Goal: Complete application form

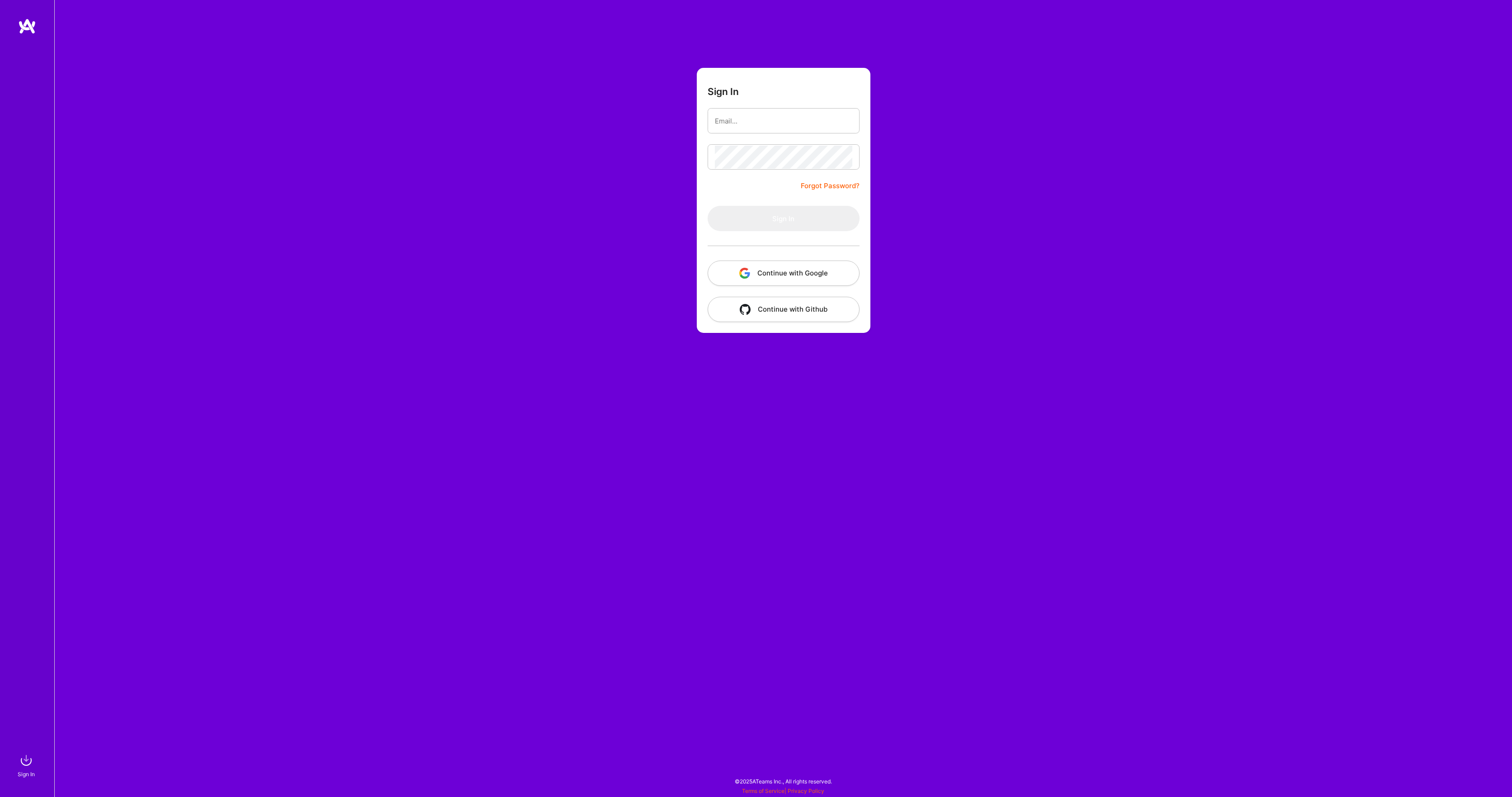
click at [795, 274] on button "Continue with Google" at bounding box center [784, 273] width 152 height 25
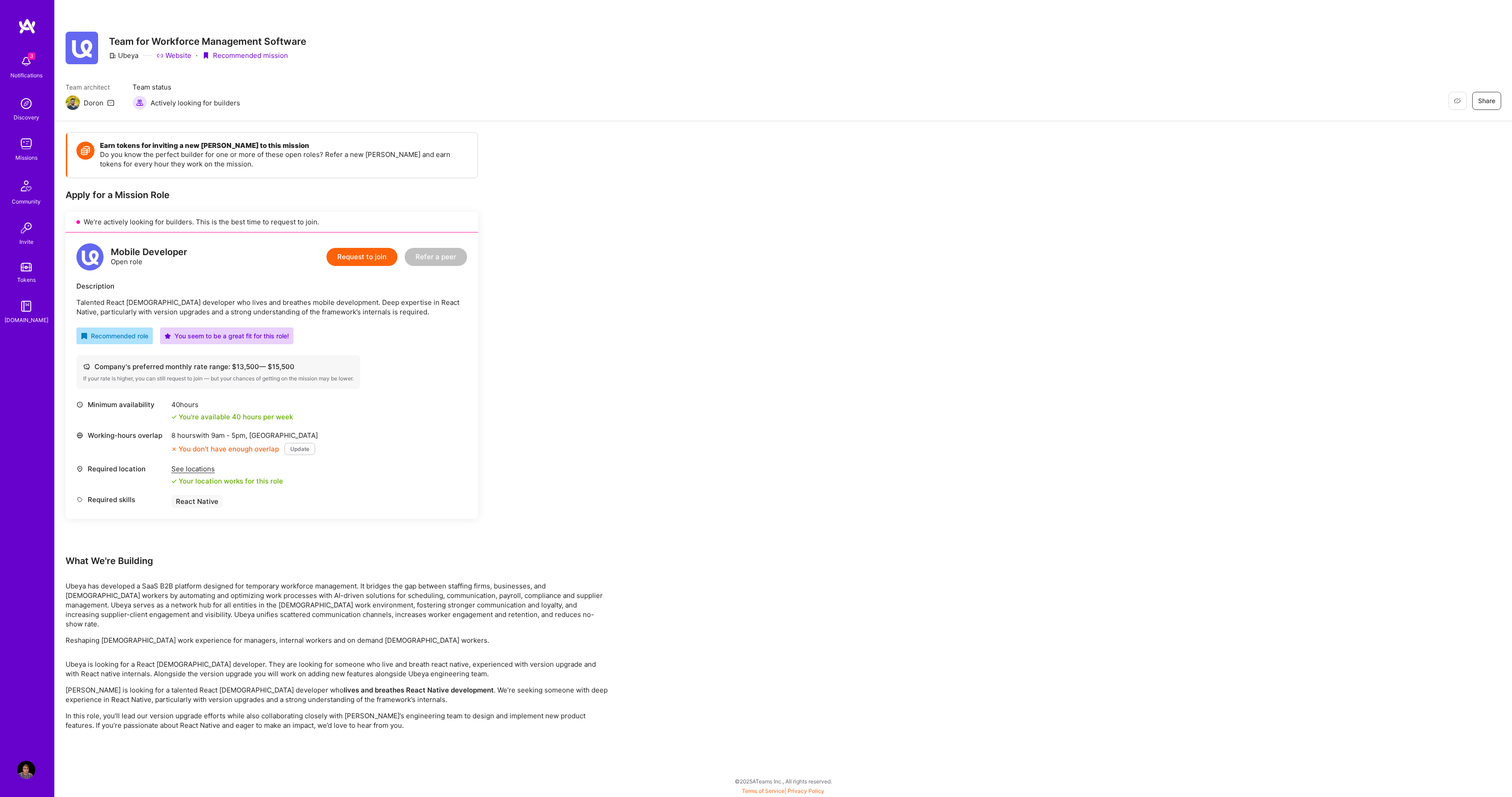
click at [299, 451] on button "Update" at bounding box center [299, 449] width 31 height 12
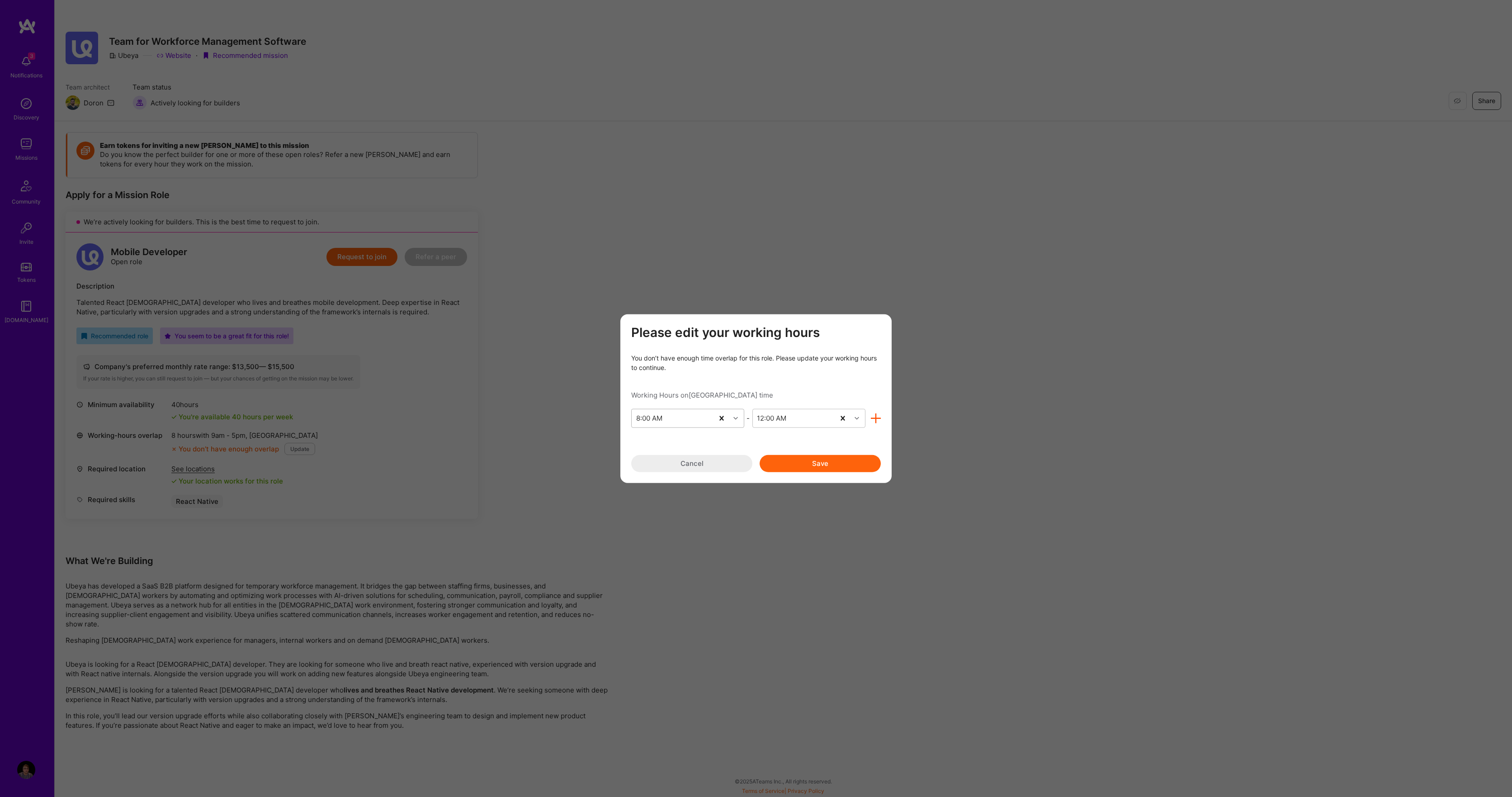
click at [734, 418] on icon "modal" at bounding box center [735, 418] width 4 height 4
click at [658, 488] on div "6:00 AM" at bounding box center [687, 486] width 113 height 17
click at [811, 418] on div "End Time" at bounding box center [802, 418] width 98 height 18
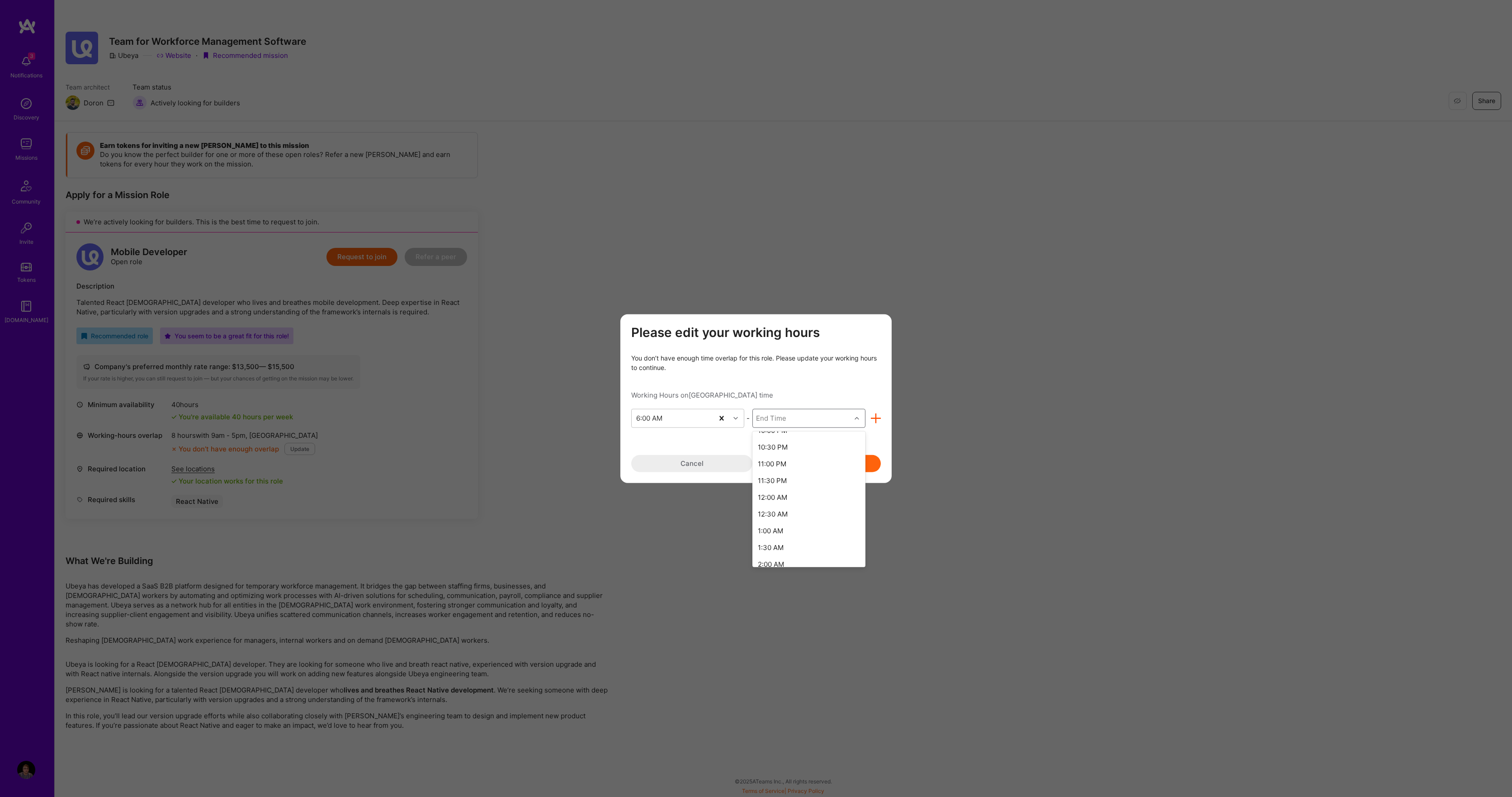
scroll to position [544, 0]
click at [781, 500] on div "12:00 AM" at bounding box center [809, 499] width 113 height 17
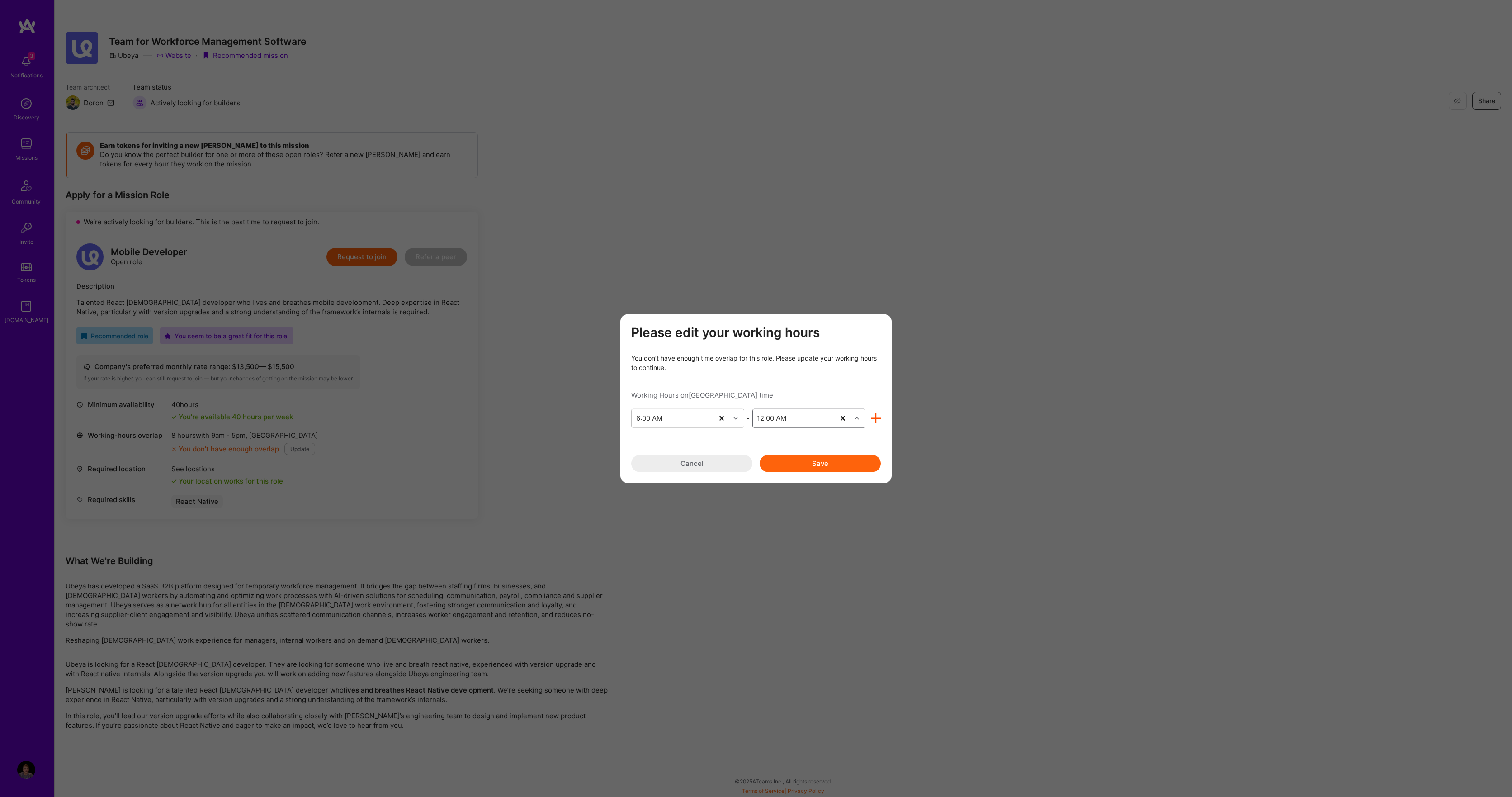
click at [815, 460] on button "Save" at bounding box center [820, 462] width 121 height 17
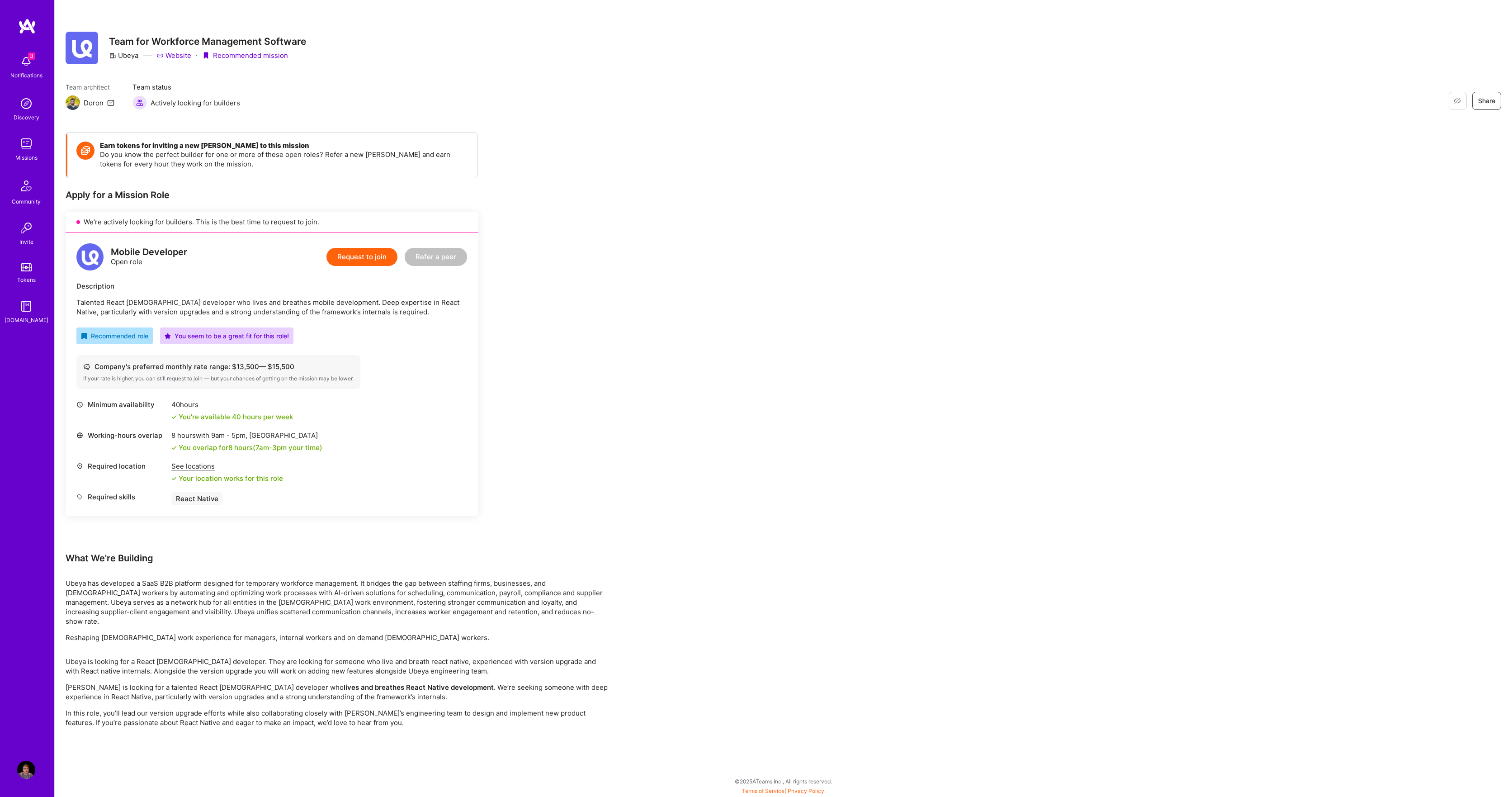
click at [365, 259] on button "Request to join" at bounding box center [362, 257] width 71 height 18
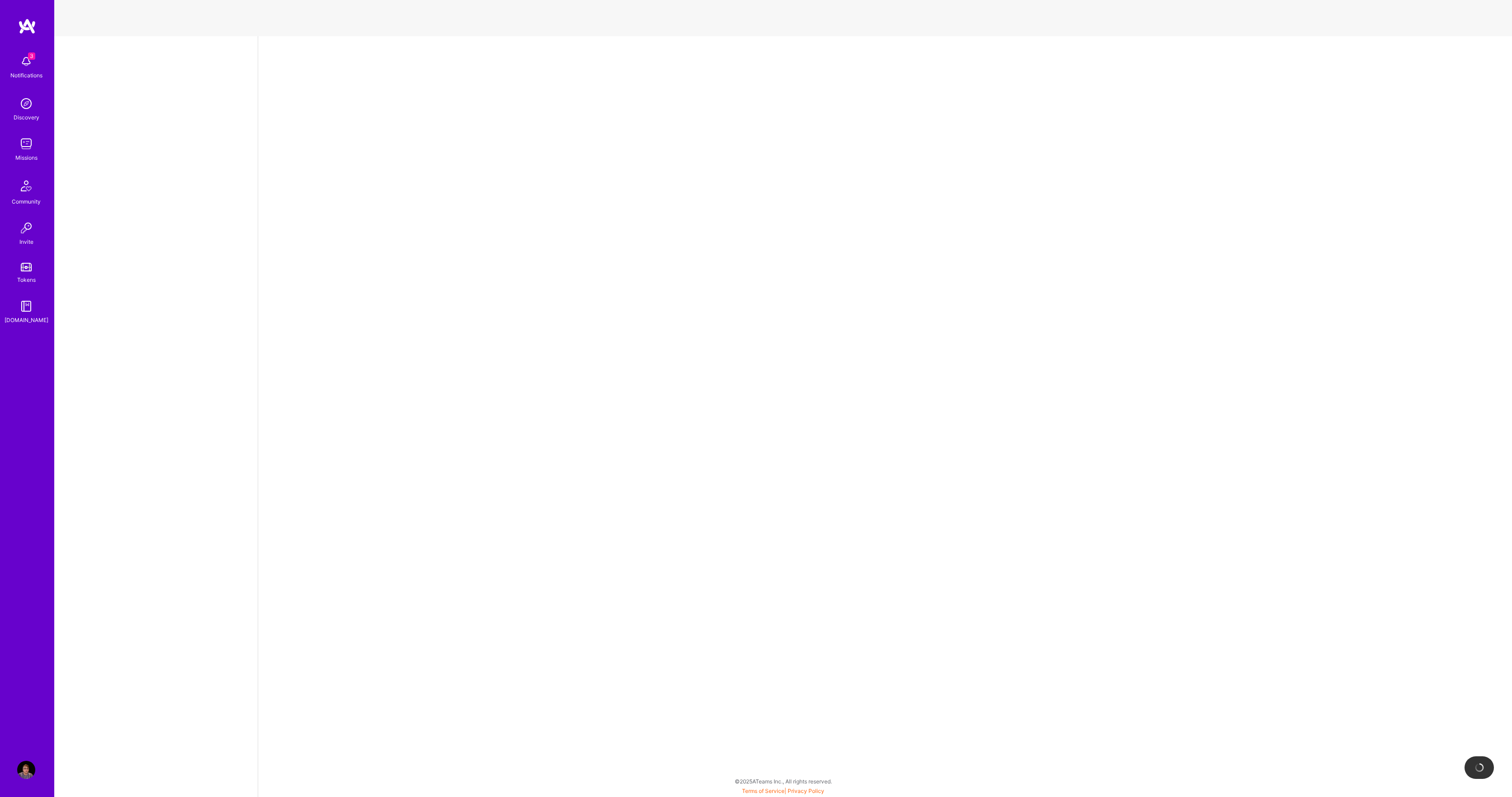
select select "GB"
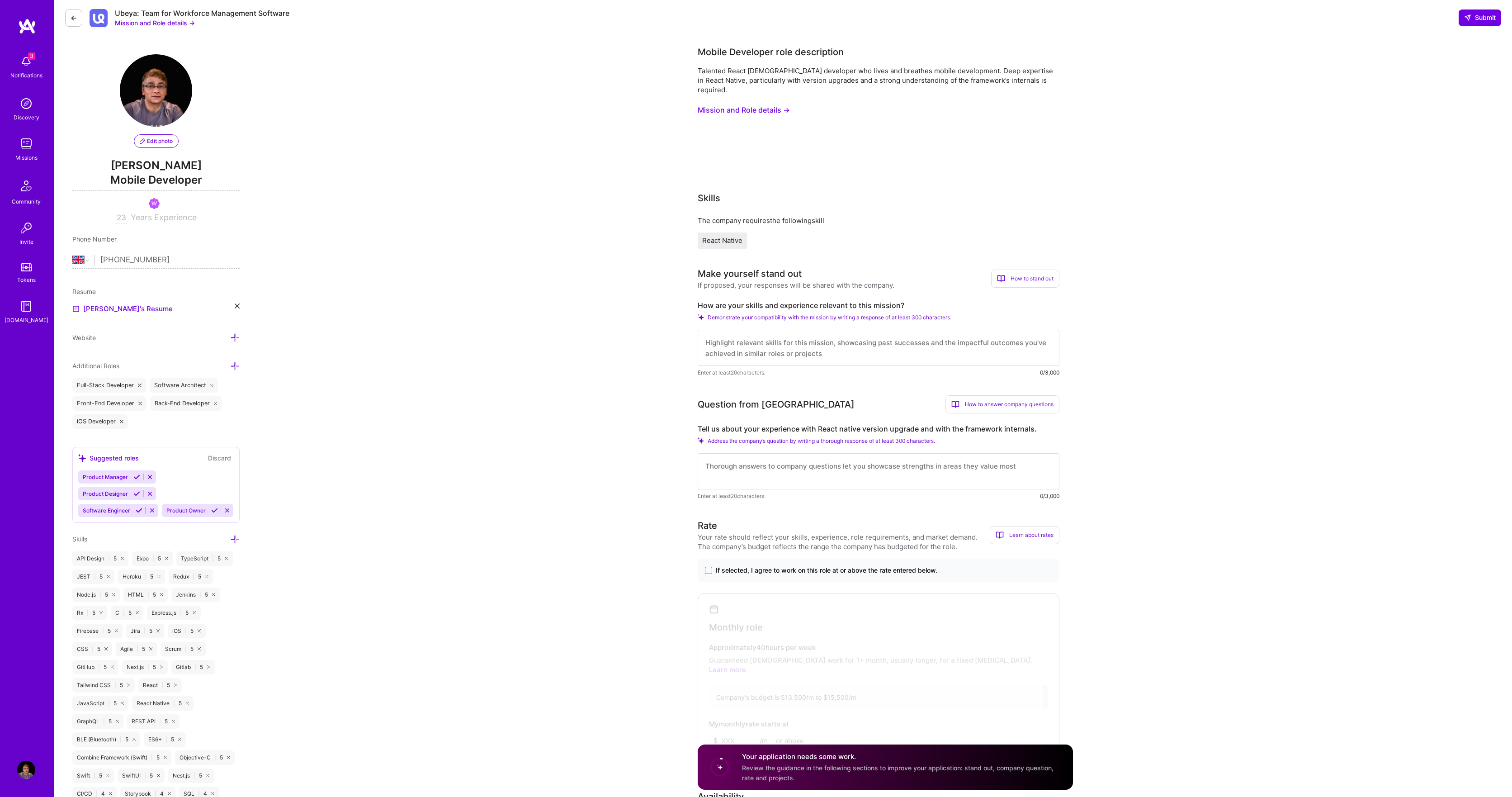
click at [774, 102] on button "Mission and Role details →" at bounding box center [743, 110] width 92 height 17
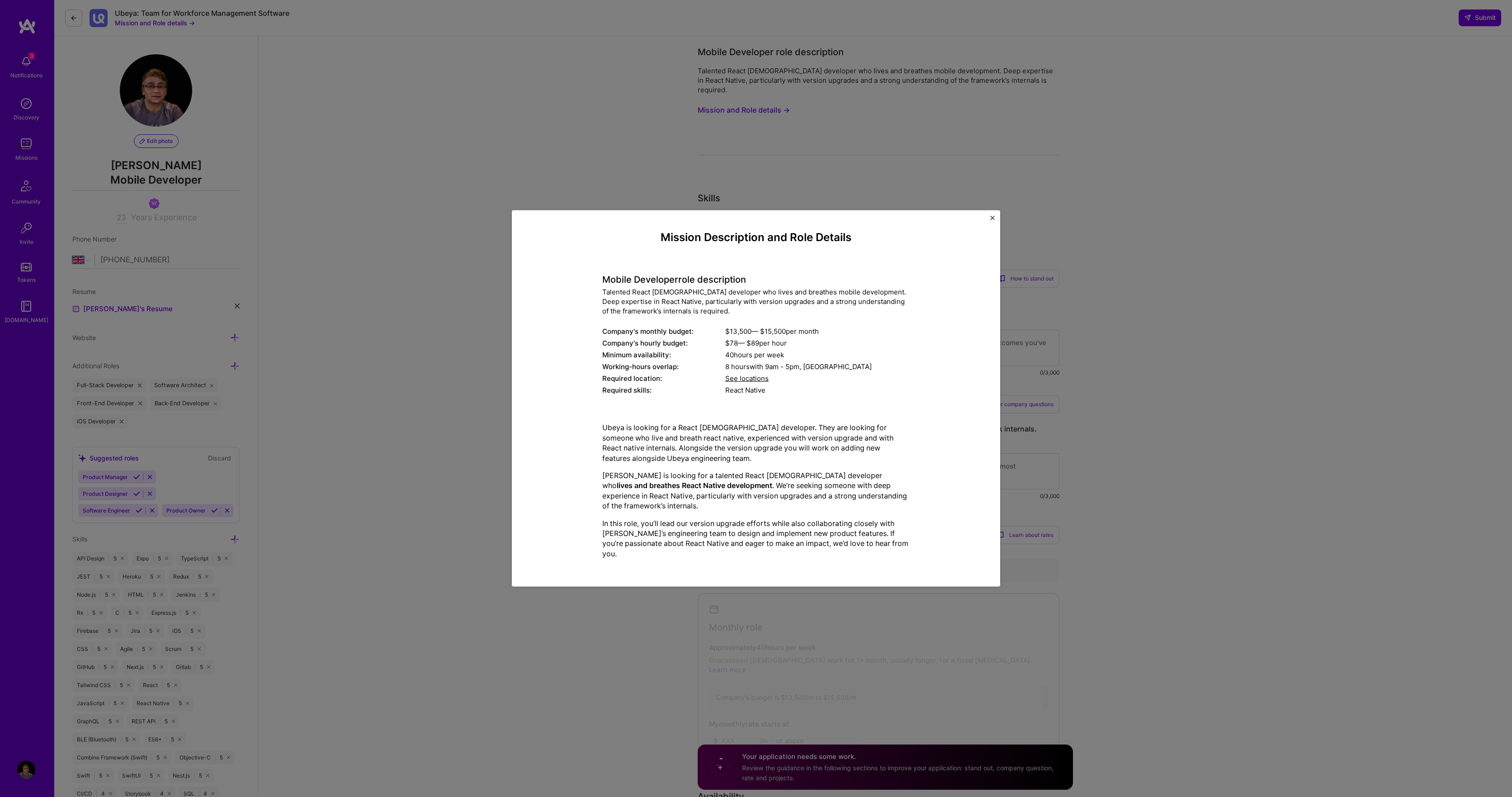
click at [992, 220] on img "Close" at bounding box center [992, 218] width 4 height 4
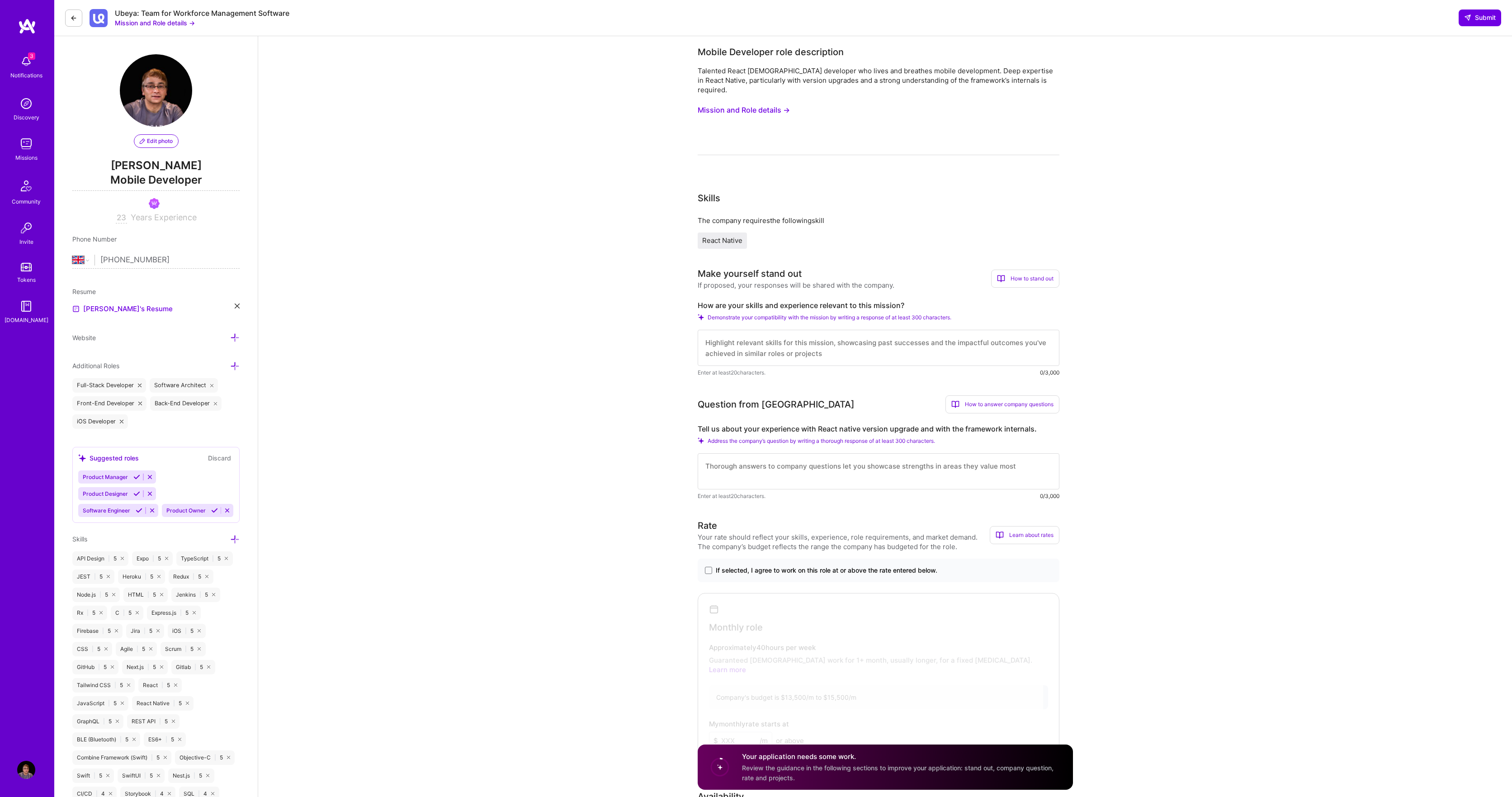
click at [720, 332] on textarea at bounding box center [878, 348] width 362 height 36
paste textarea "Hi, My name is [PERSON_NAME] and I would like to apply for the role of mobile d…"
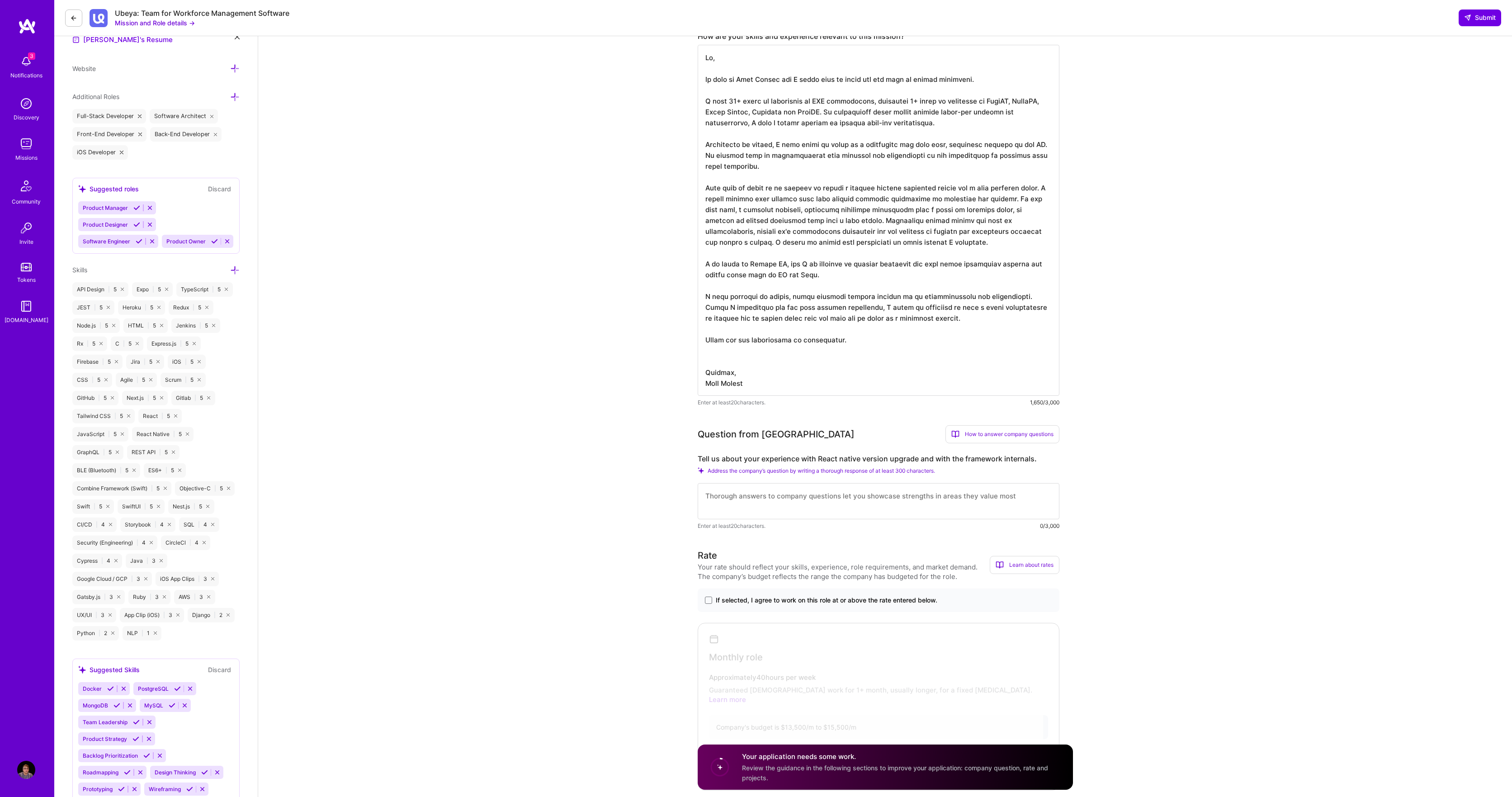
scroll to position [267, 0]
type textarea "Hi, My name is [PERSON_NAME] and I would like to apply for the role of mobile d…"
click at [731, 486] on textarea at bounding box center [878, 503] width 362 height 36
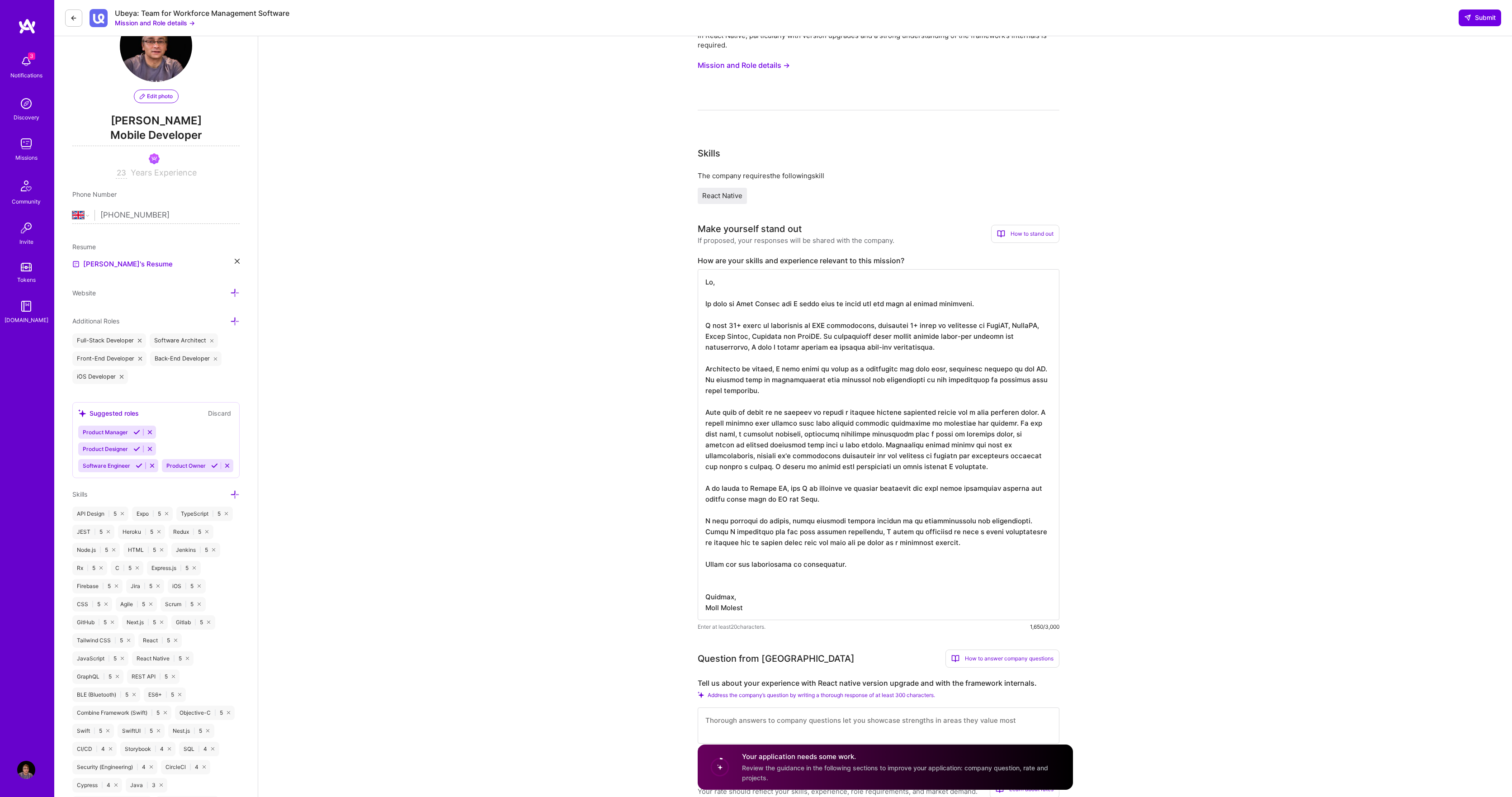
scroll to position [0, 0]
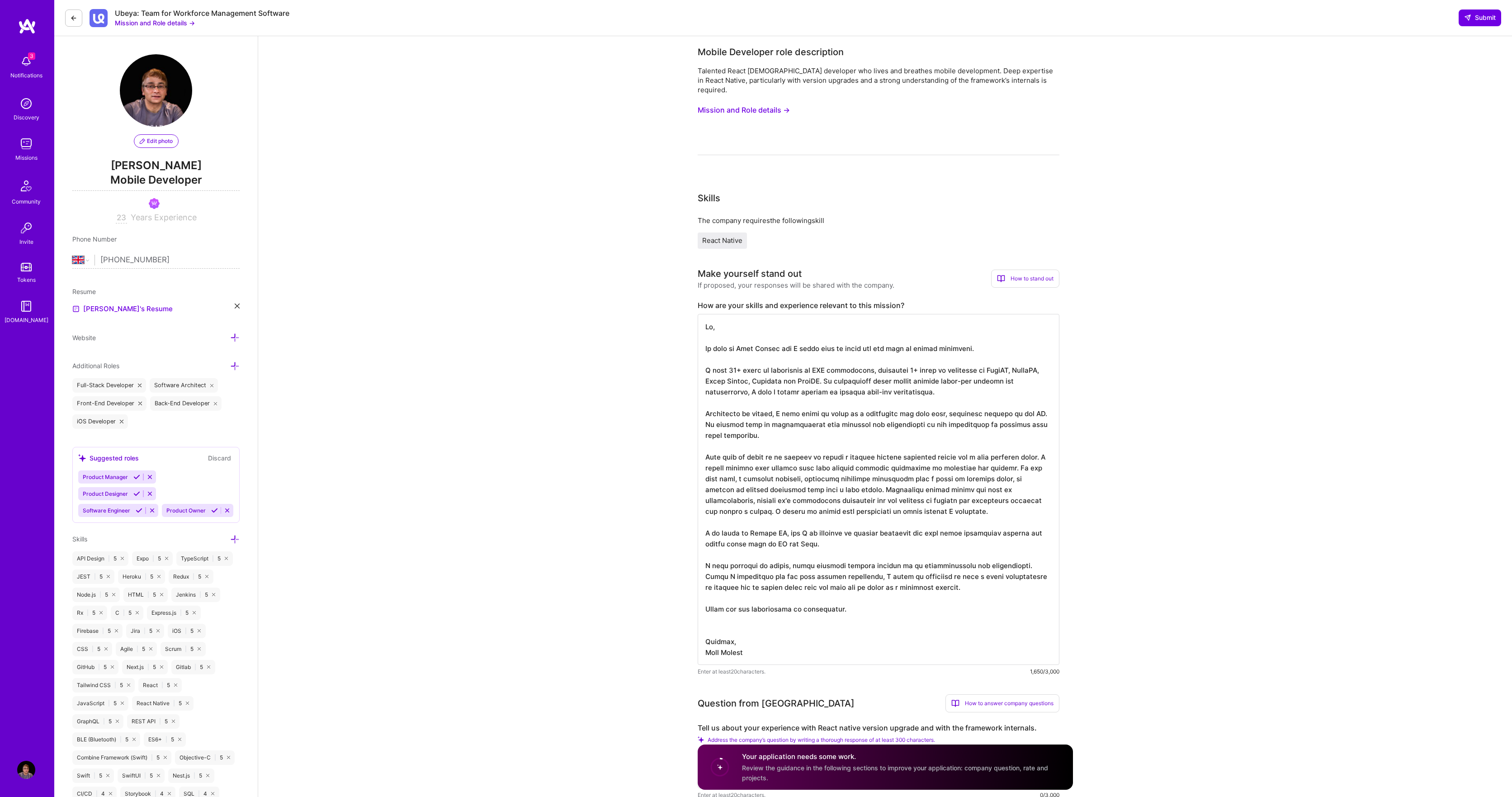
click at [762, 103] on button "Mission and Role details →" at bounding box center [743, 110] width 92 height 17
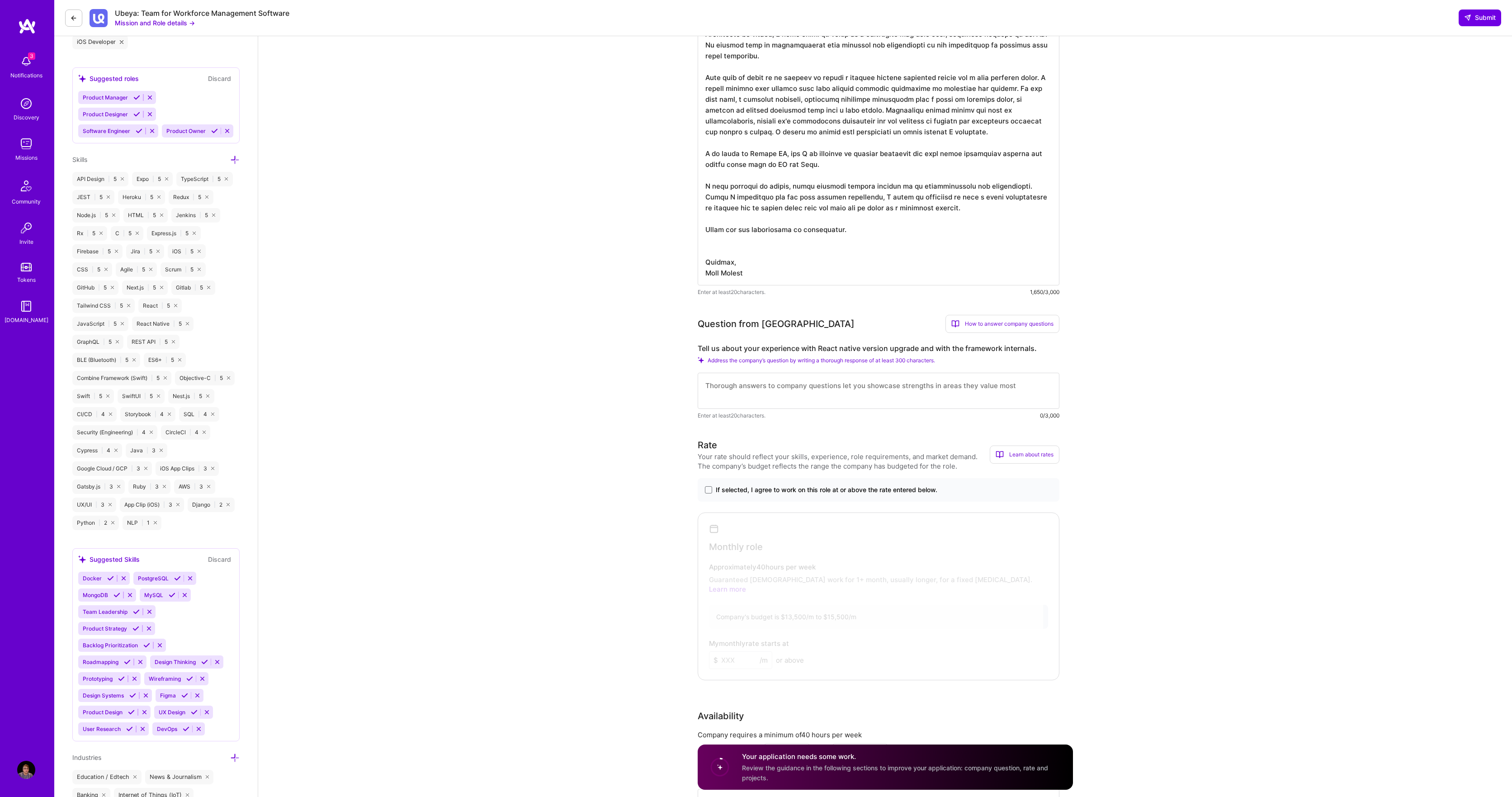
scroll to position [380, 0]
click at [711, 376] on textarea at bounding box center [878, 391] width 362 height 36
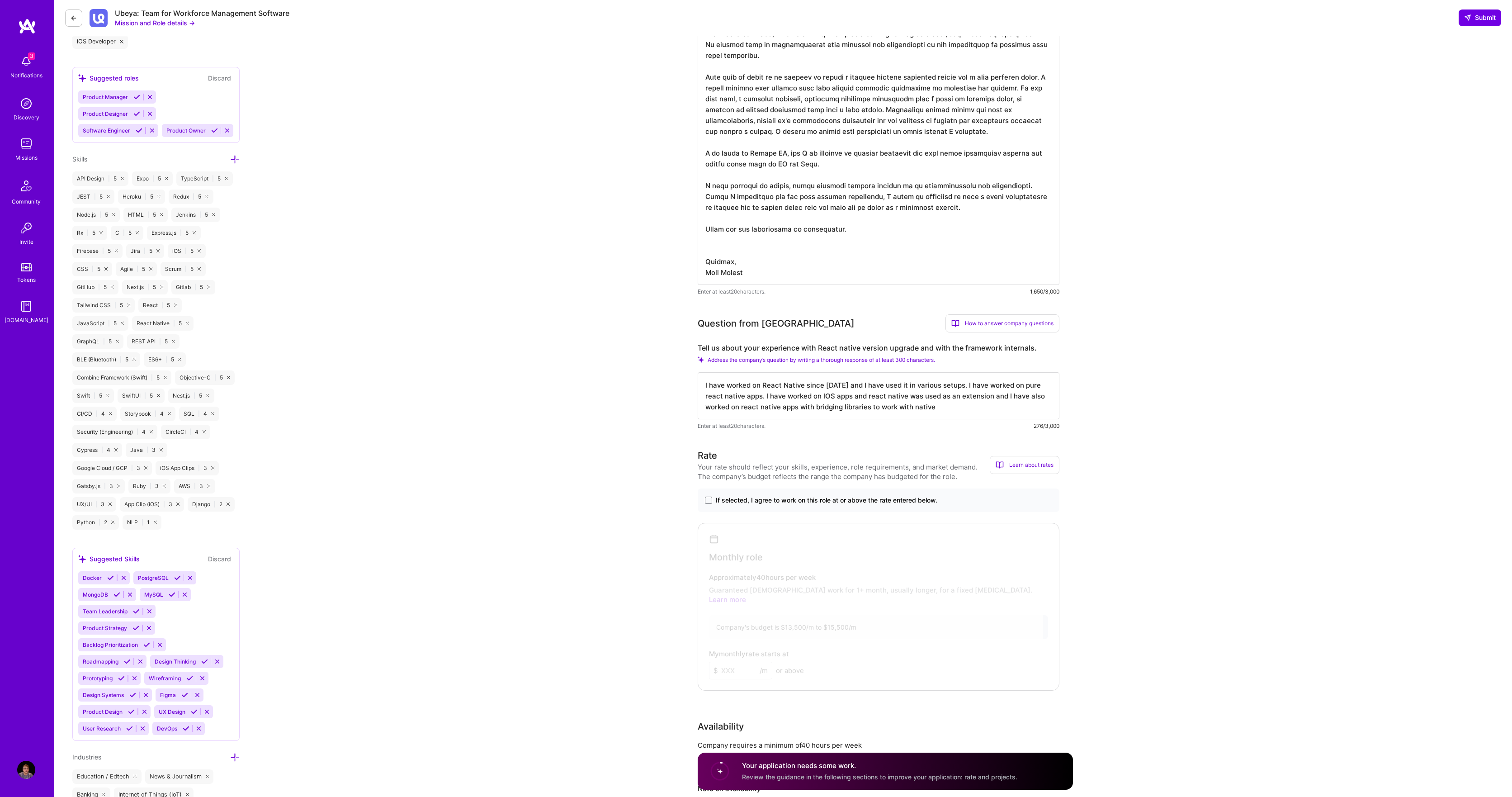
click at [1051, 386] on textarea "I have worked on React Native since [DATE] and I have used it in various setups…" at bounding box center [878, 396] width 362 height 47
click at [758, 399] on textarea "I have worked on React Native since [DATE] and I have used it in various setups…" at bounding box center [878, 396] width 362 height 47
click at [964, 399] on textarea "I have worked on React Native since [DATE] and I have used it in various setups…" at bounding box center [878, 396] width 362 height 47
click at [977, 403] on textarea "I have worked on React Native since [DATE] and I have used it in various setups…" at bounding box center [878, 390] width 362 height 69
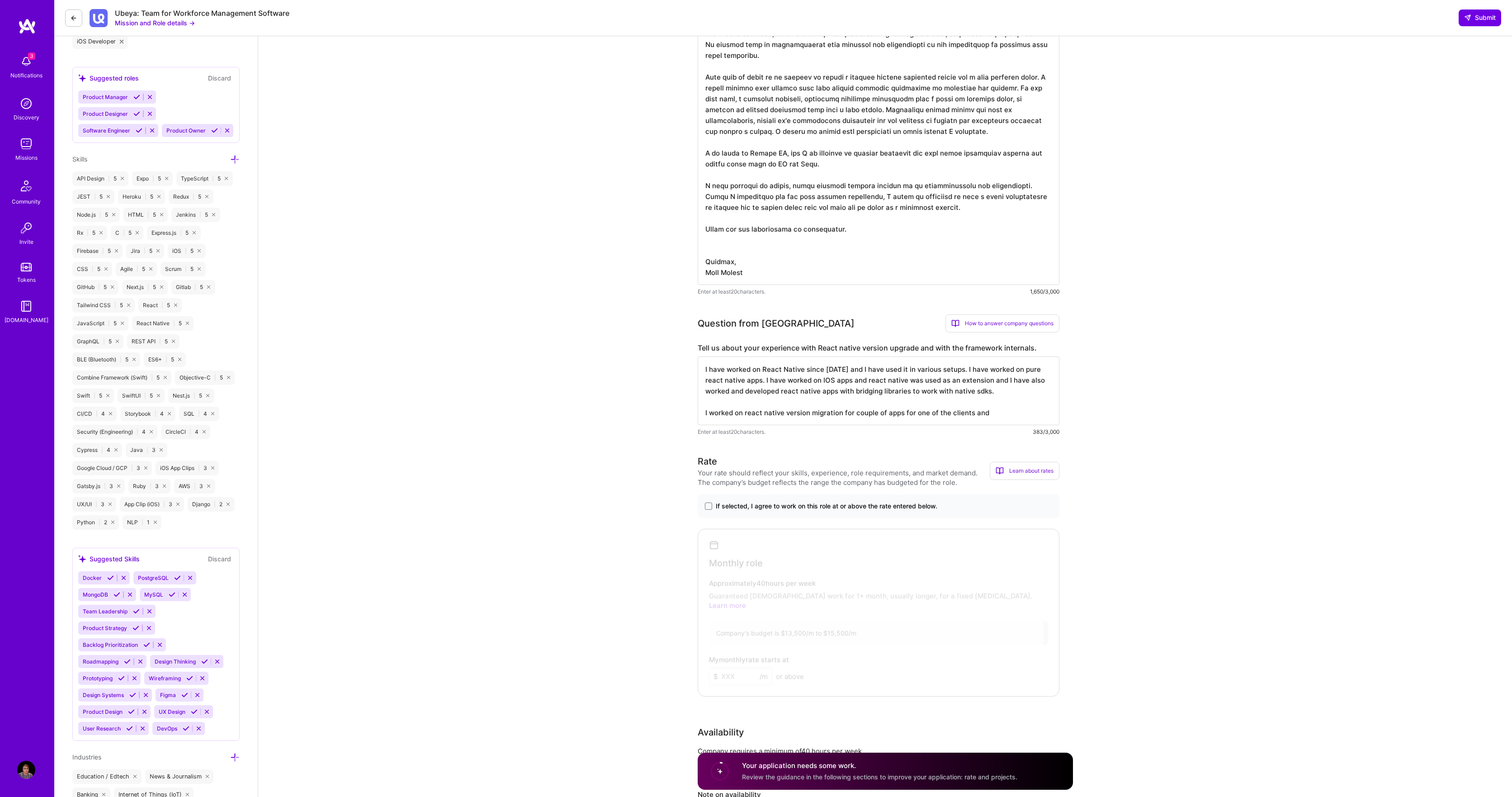
click at [977, 403] on textarea "I have worked on React Native since [DATE] and I have used it in various setups…" at bounding box center [878, 390] width 362 height 69
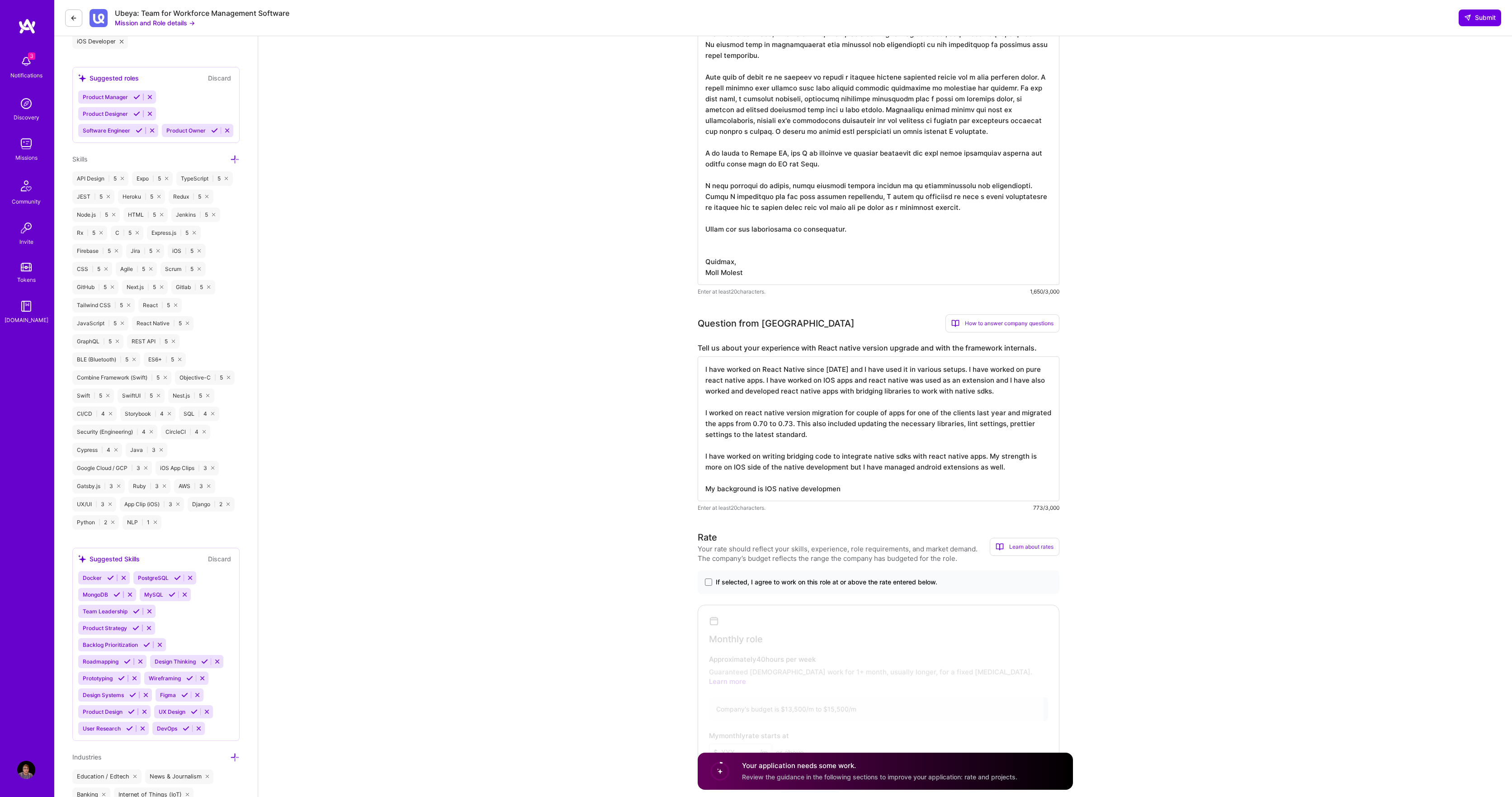
type textarea "I have worked on React Native since [DATE] and I have used it in various setups…"
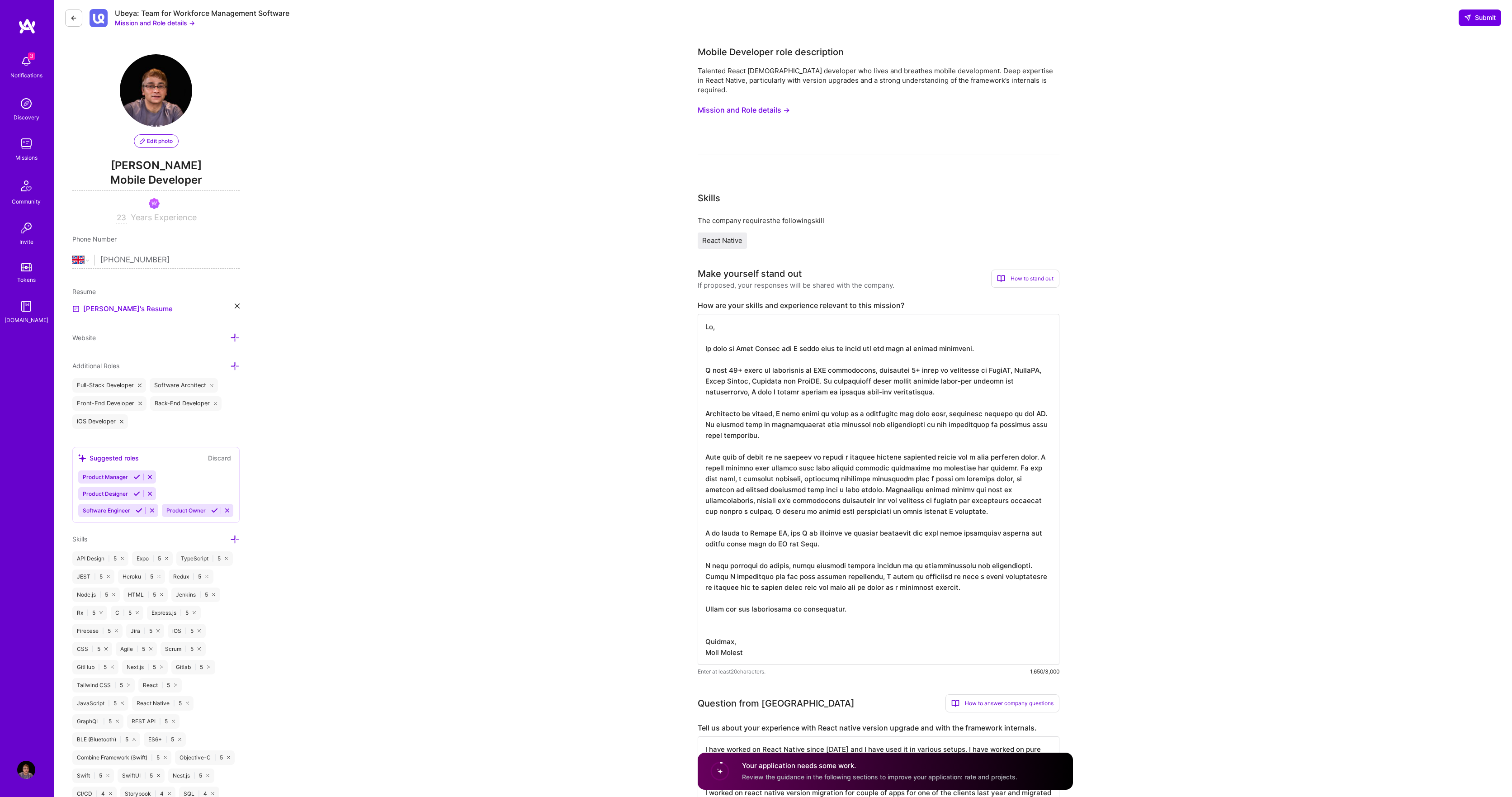
select select "GB"
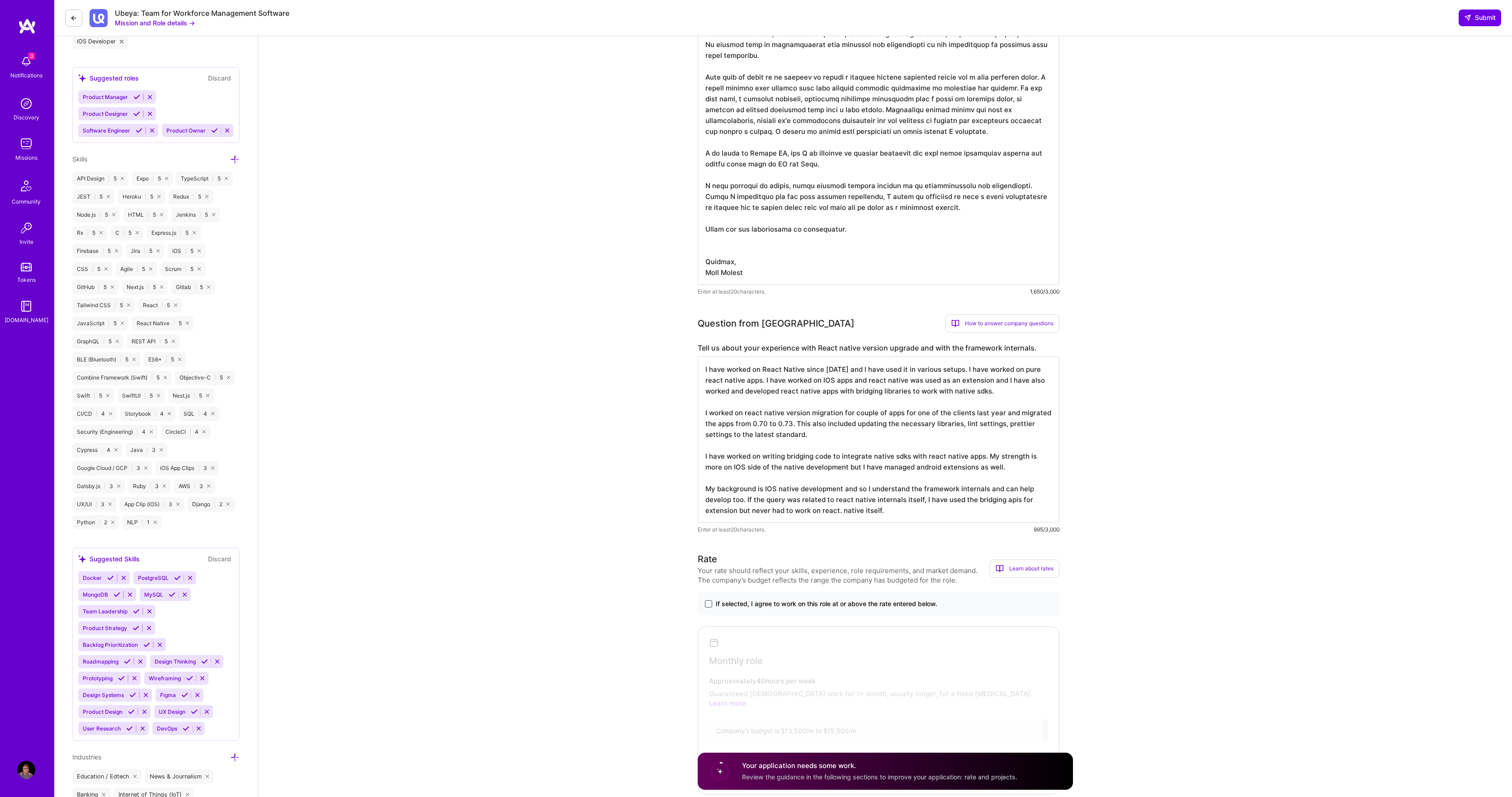
type textarea "I have worked on React Native since 2017 and I have used it in various setups. …"
click at [708, 600] on span at bounding box center [709, 604] width 8 height 8
click at [0, 0] on input "If selected, I agree to work on this role at or above the rate entered below." at bounding box center [0, 0] width 0 height 0
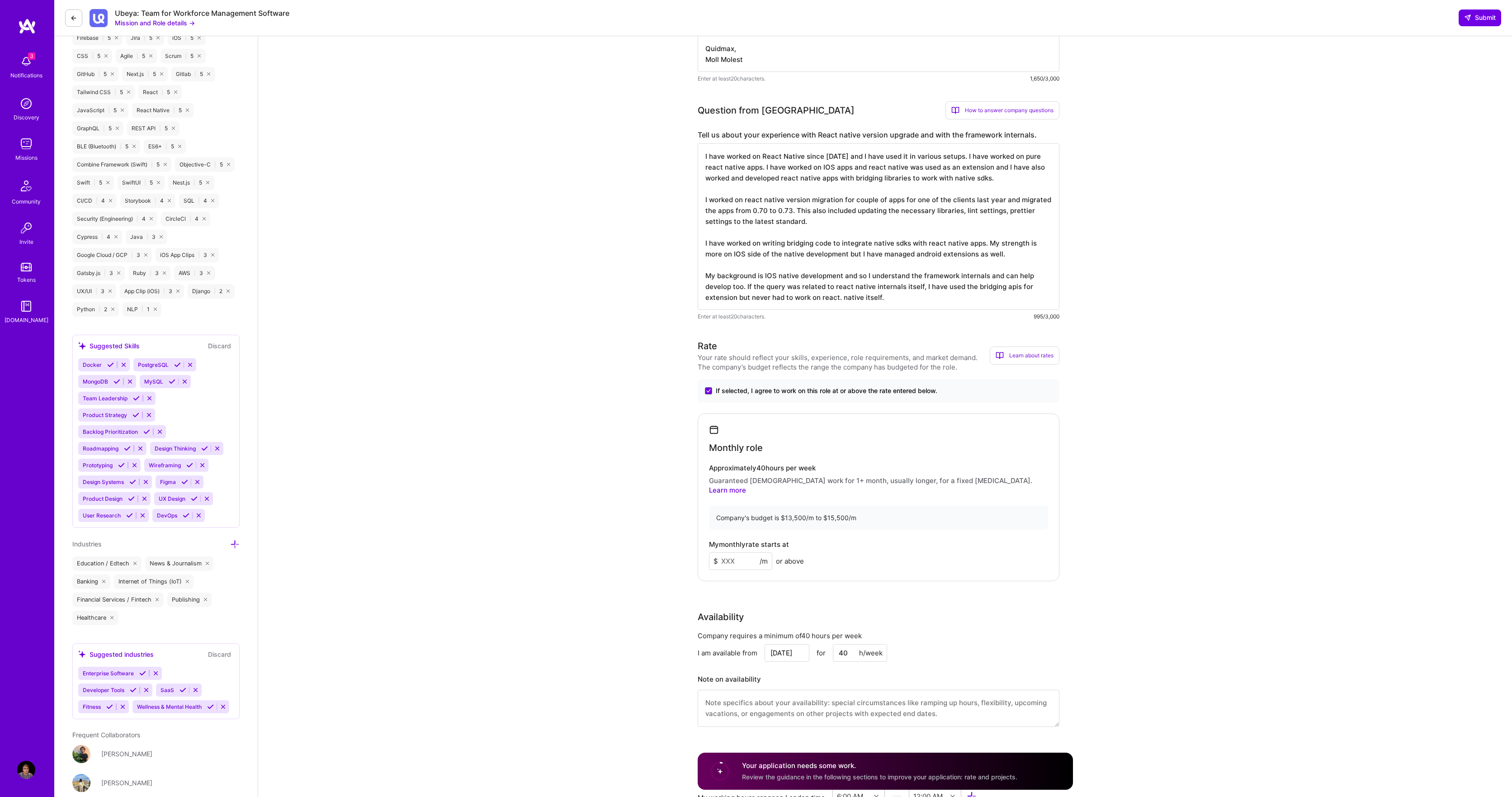
scroll to position [594, 0]
click at [734, 550] on input at bounding box center [740, 559] width 64 height 18
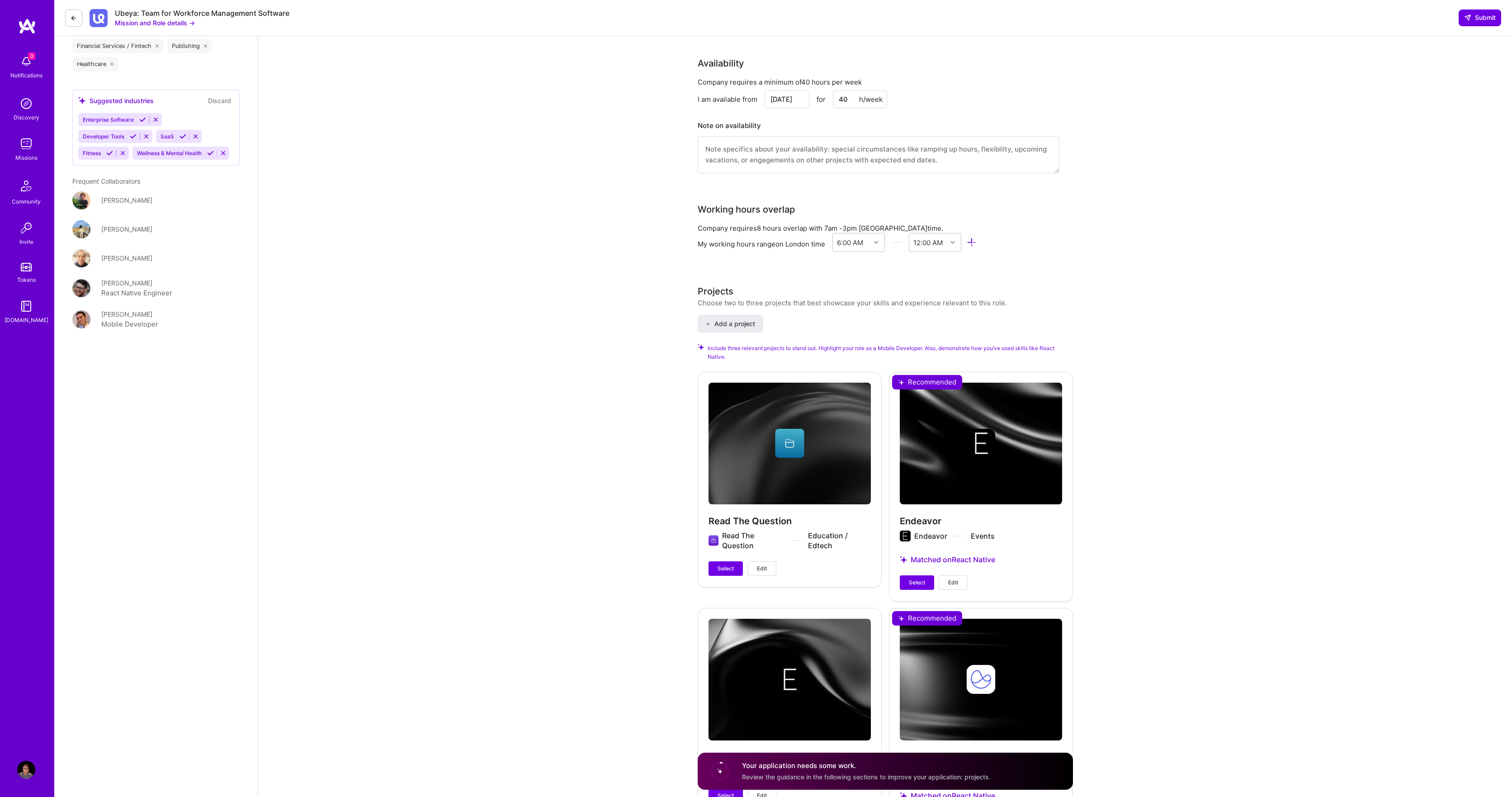
scroll to position [1148, 0]
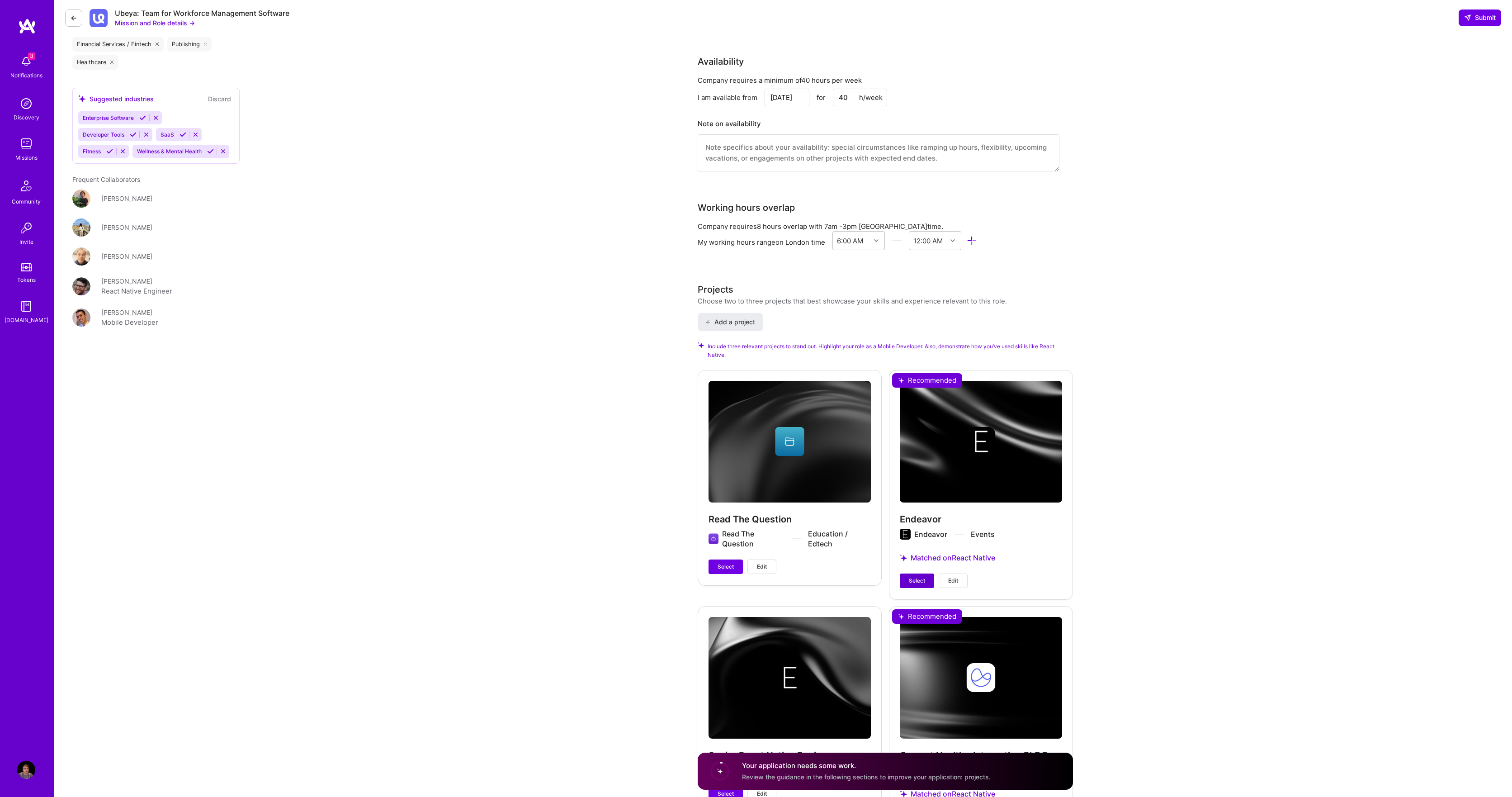
type input "15500"
click at [919, 577] on span "Select" at bounding box center [917, 581] width 16 height 8
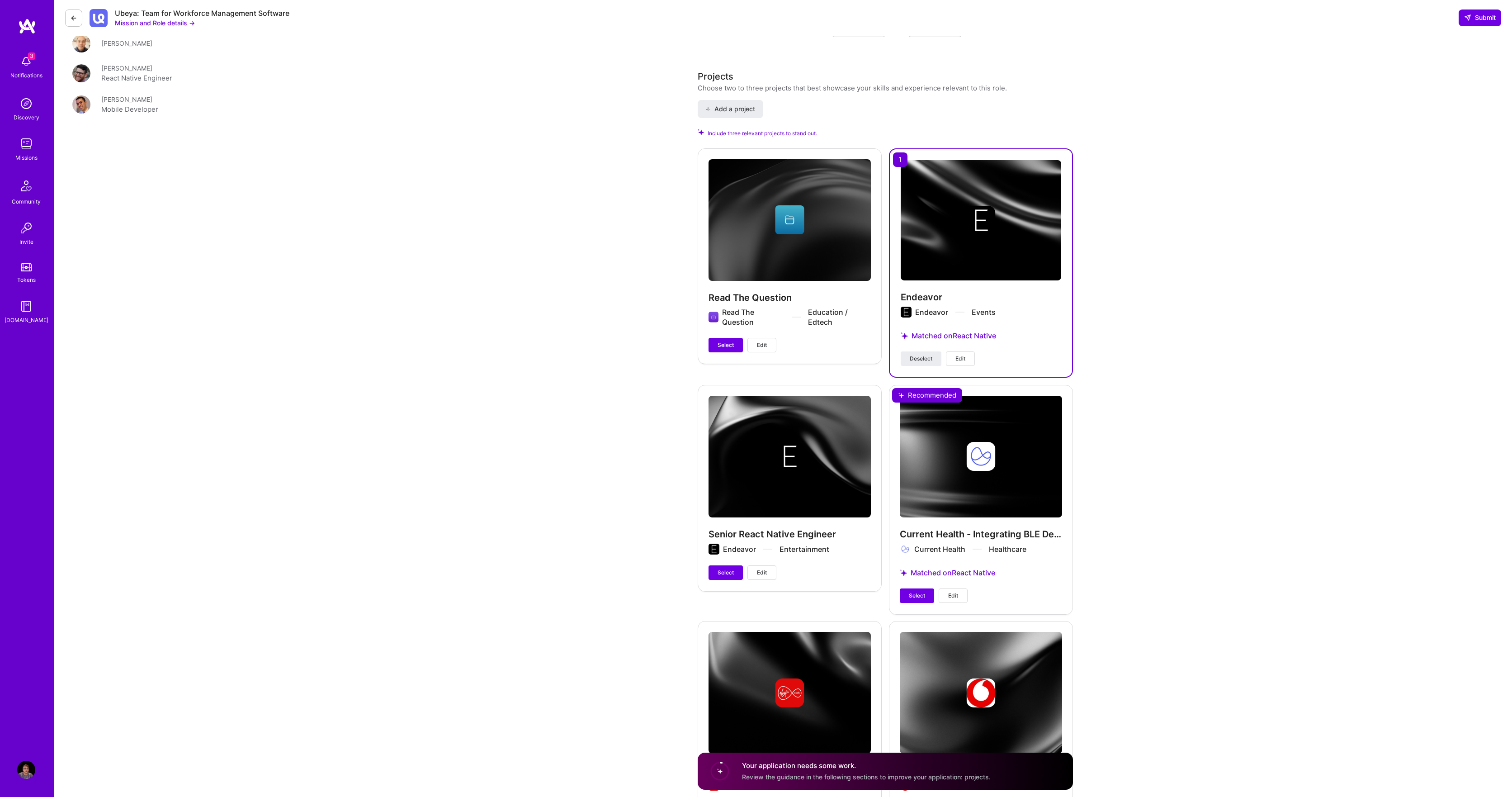
scroll to position [1402, 0]
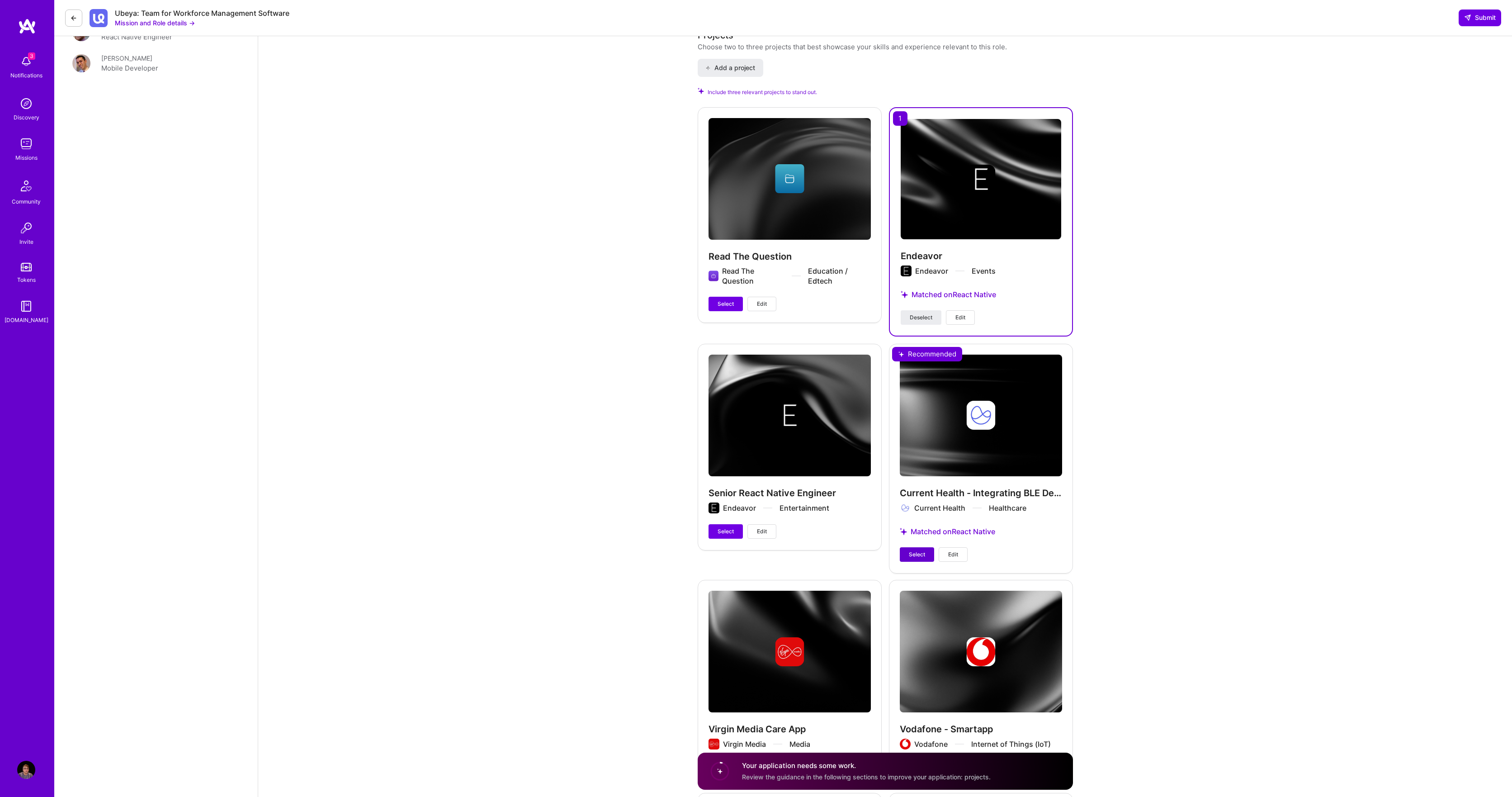
click at [916, 550] on span "Select" at bounding box center [917, 554] width 16 height 8
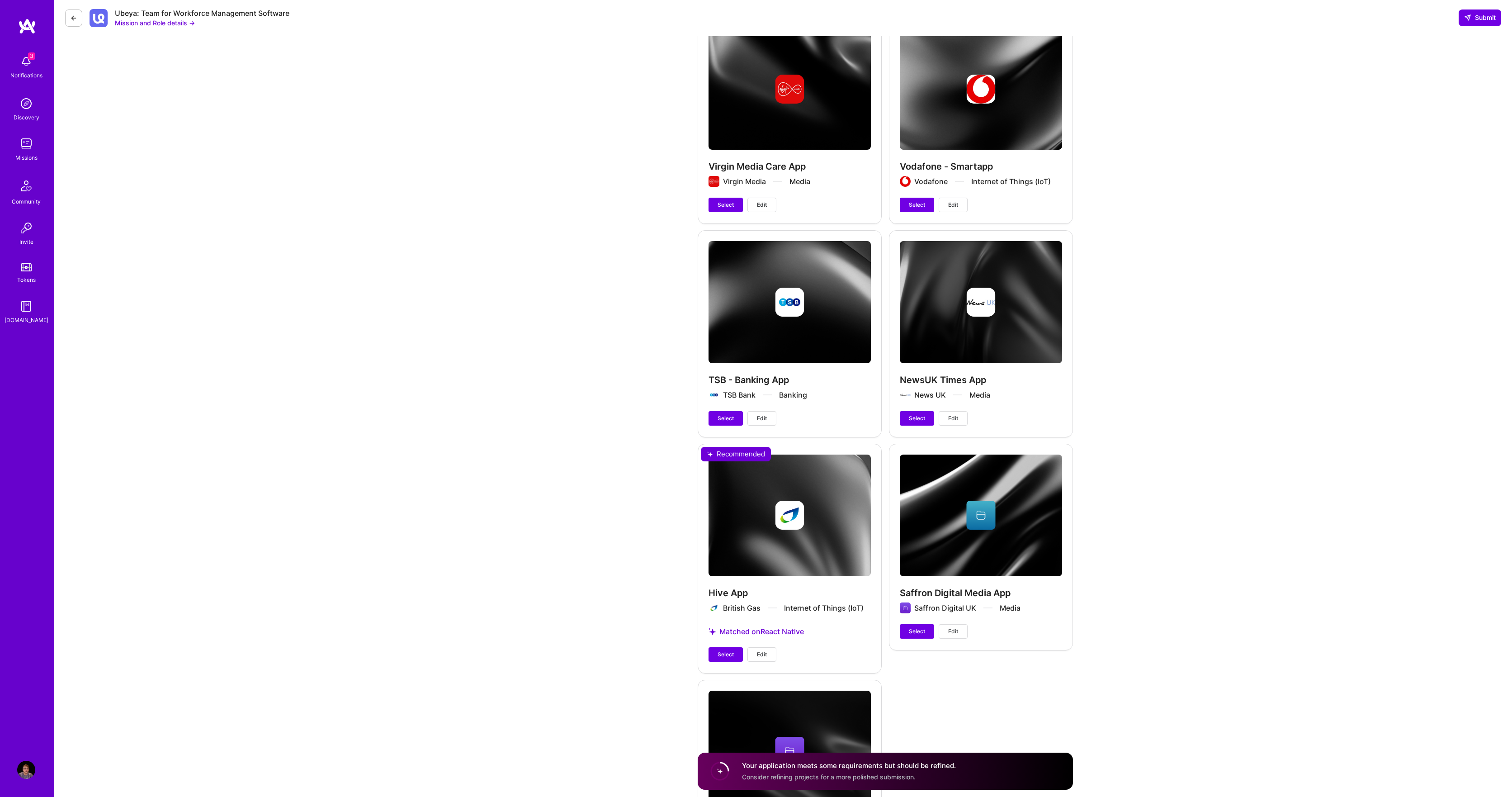
scroll to position [1966, 0]
click at [913, 414] on span "Select" at bounding box center [917, 418] width 16 height 8
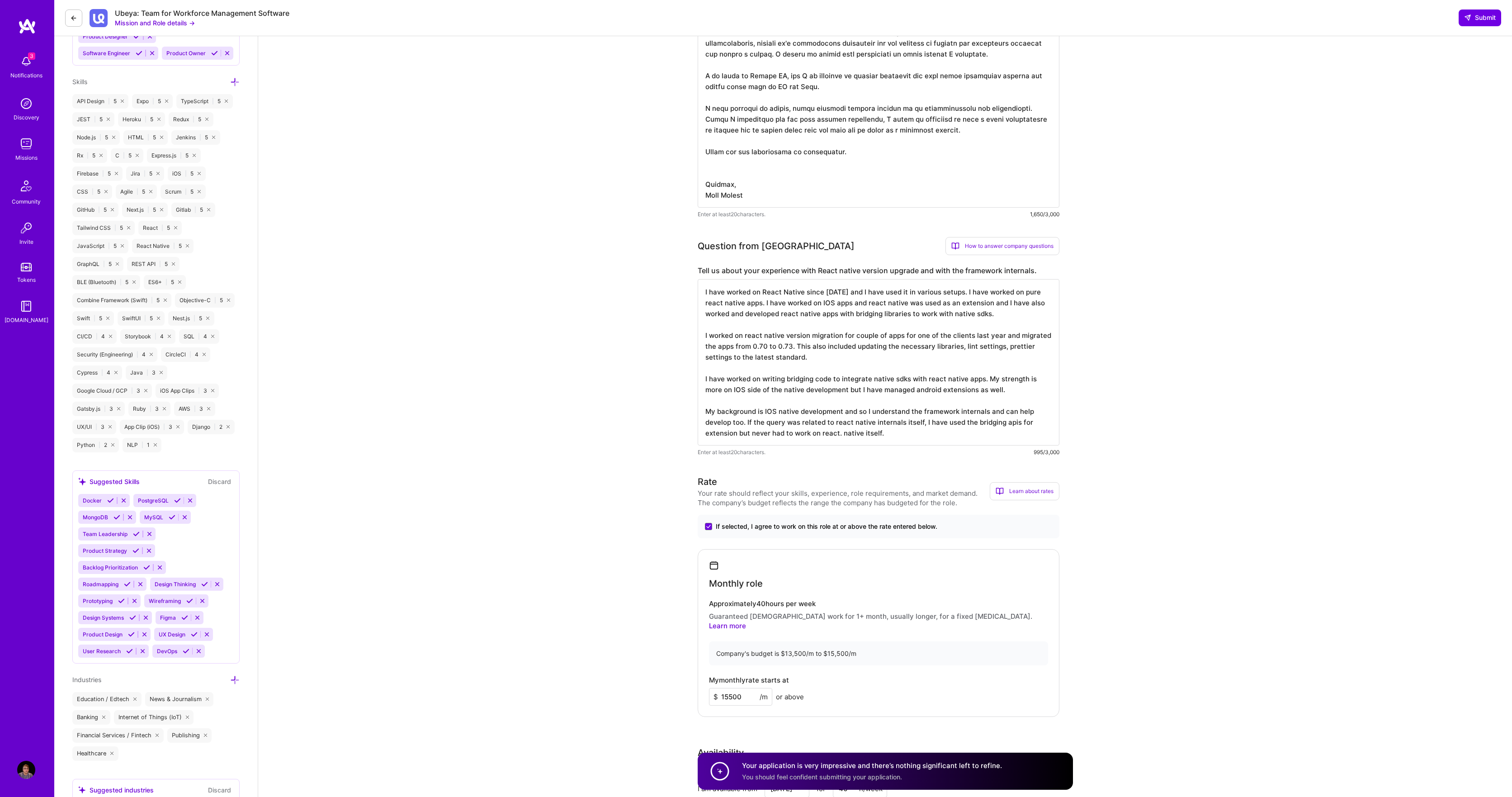
scroll to position [458, 0]
click at [842, 292] on textarea "I have worked on React Native since 2017 and I have used it in various setups. …" at bounding box center [878, 361] width 362 height 167
drag, startPoint x: 842, startPoint y: 292, endPoint x: 832, endPoint y: 308, distance: 18.9
click at [842, 292] on textarea "I have worked on React Native since 2017 and I have used it in various setups. …" at bounding box center [878, 361] width 362 height 167
click at [801, 293] on textarea "I have worked on React Native since 2017 and I have used it in various setups. …" at bounding box center [878, 361] width 362 height 167
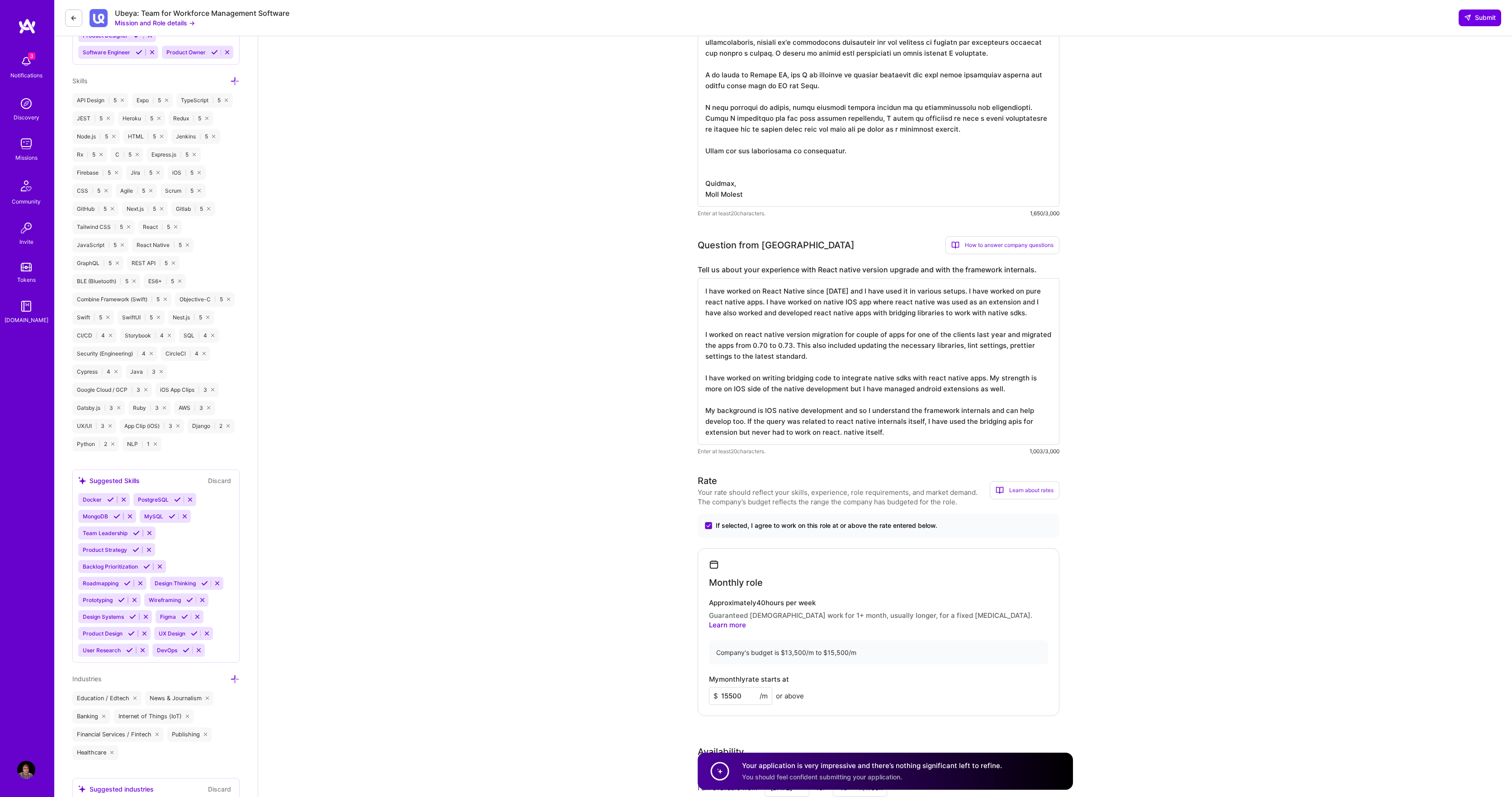
drag, startPoint x: 996, startPoint y: 291, endPoint x: 996, endPoint y: 316, distance: 25.0
click at [994, 292] on textarea "I have worked on React Native since 2017 and I have used it in various setups. …" at bounding box center [878, 361] width 362 height 167
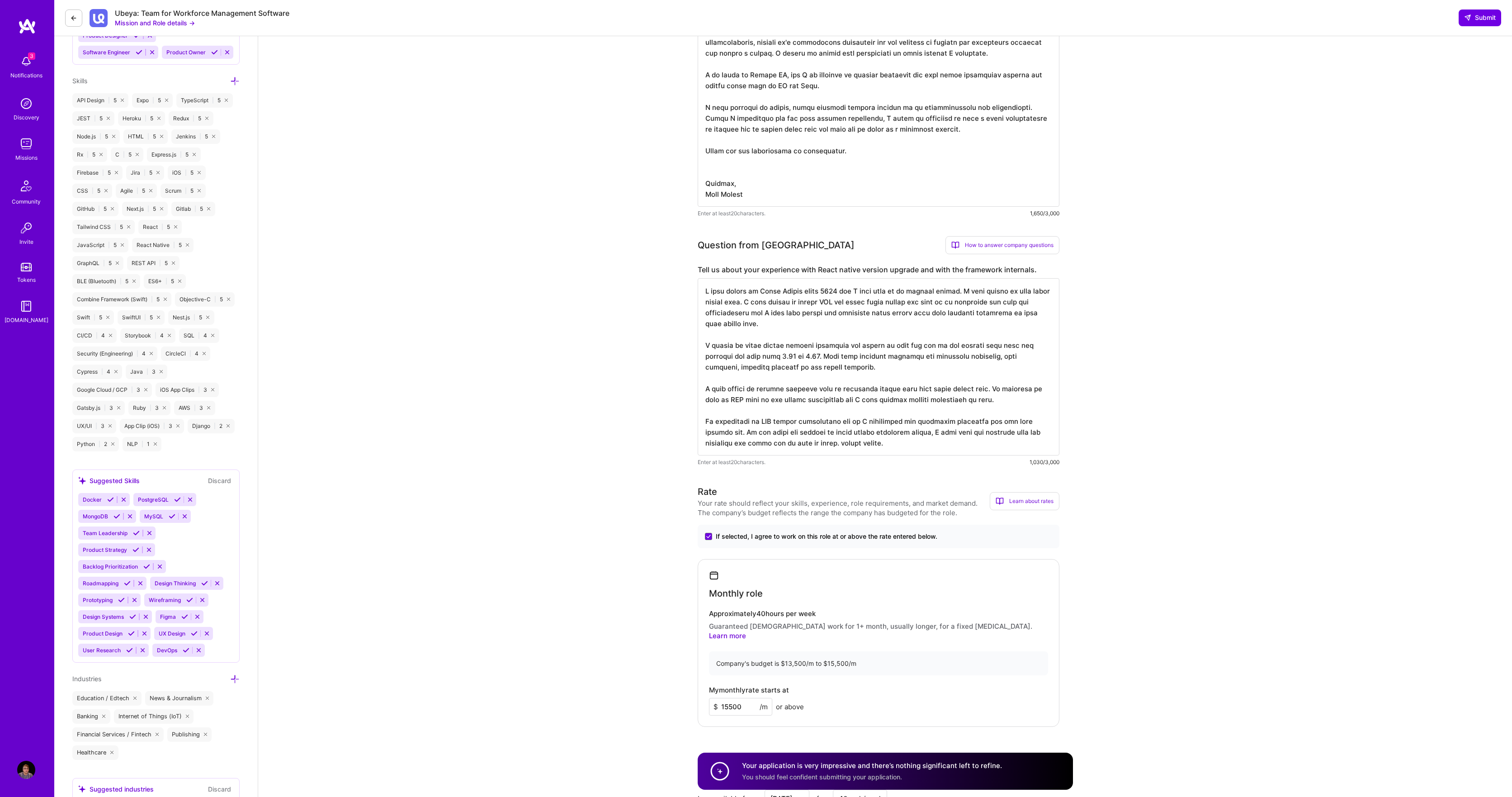
scroll to position [0, 0]
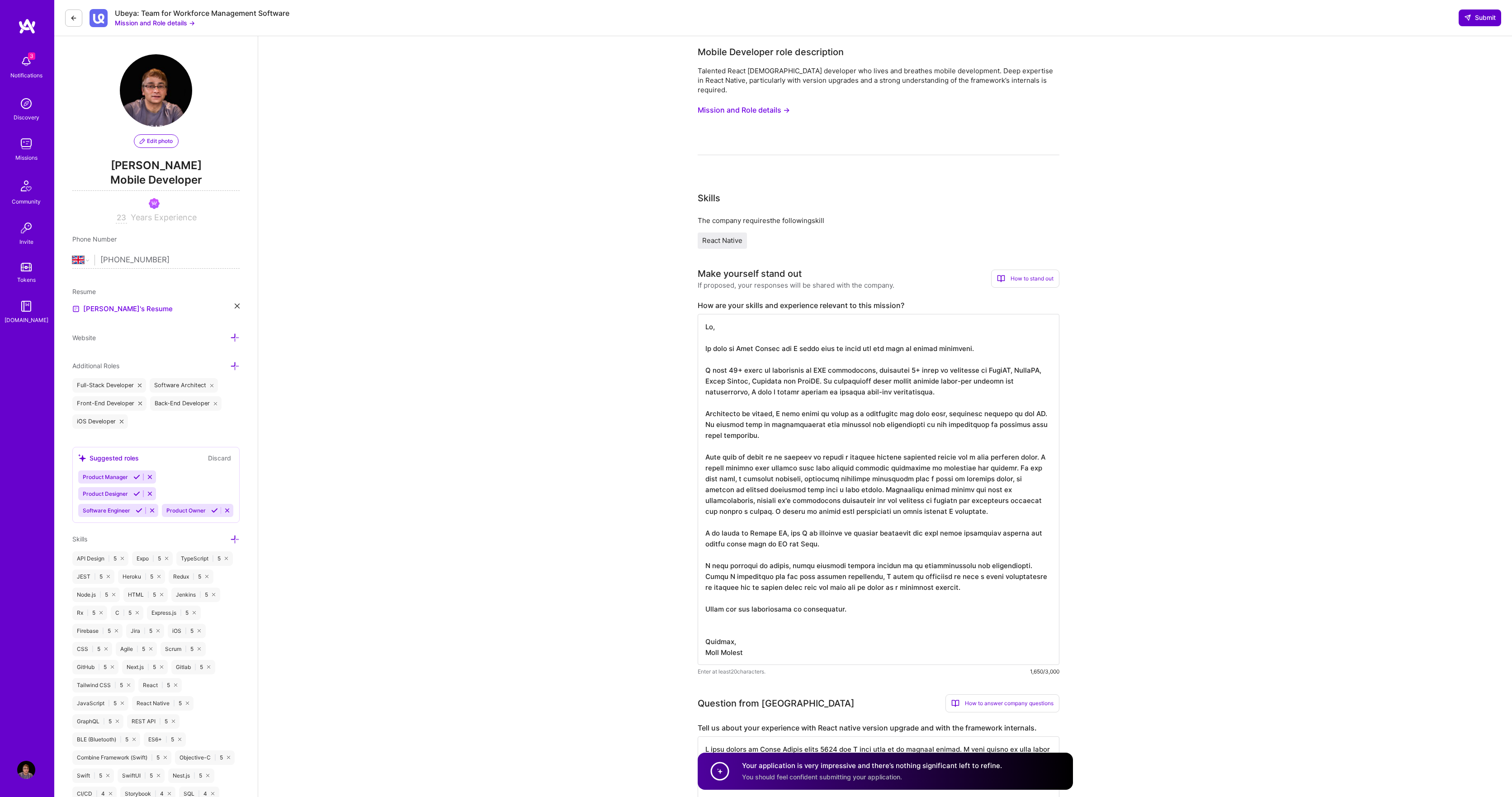
type textarea "I have worked on React Native since 2017 and I have used it in various setups. …"
click at [1481, 20] on span "Submit" at bounding box center [1480, 18] width 31 height 9
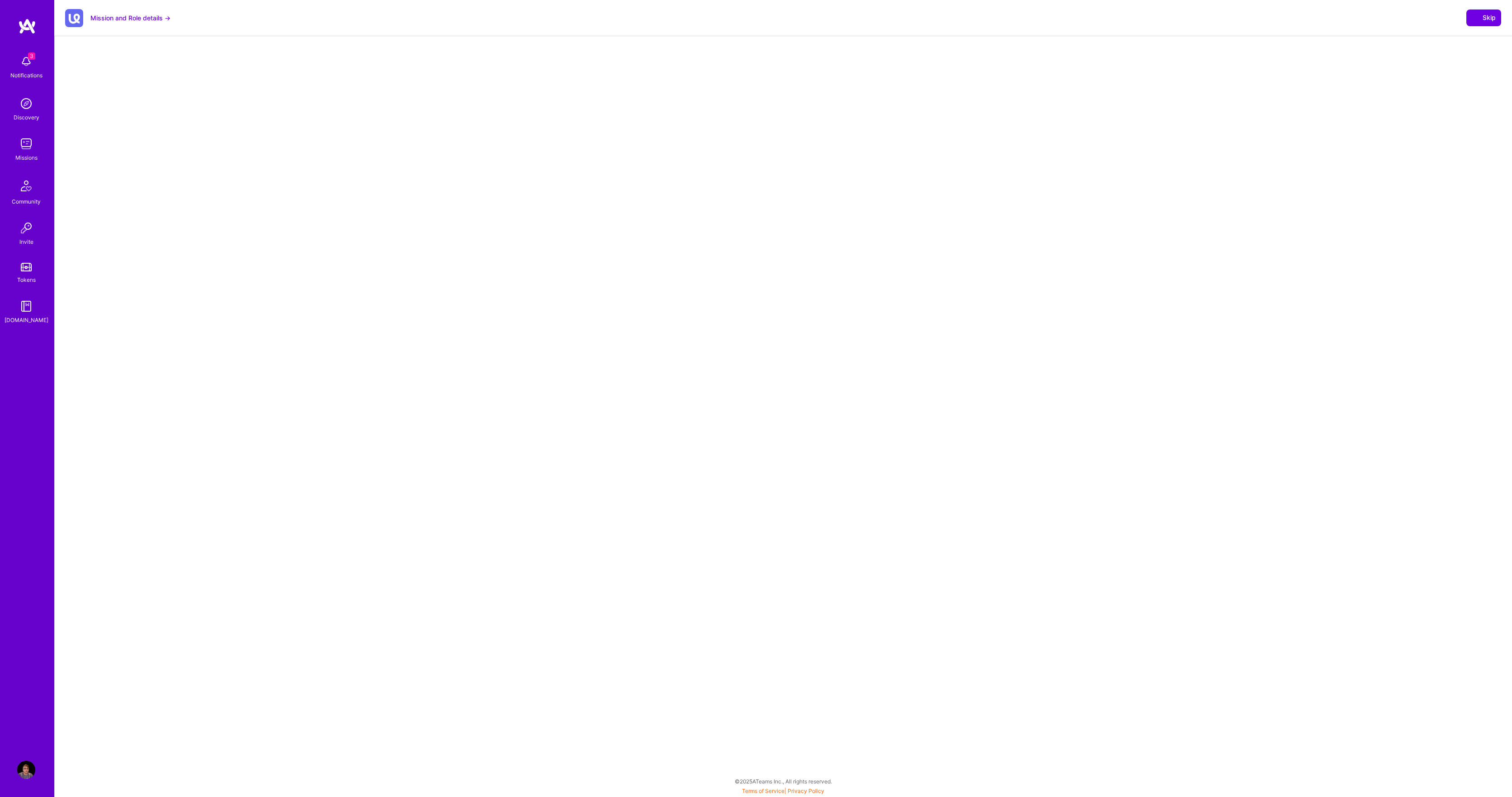
select select "GB"
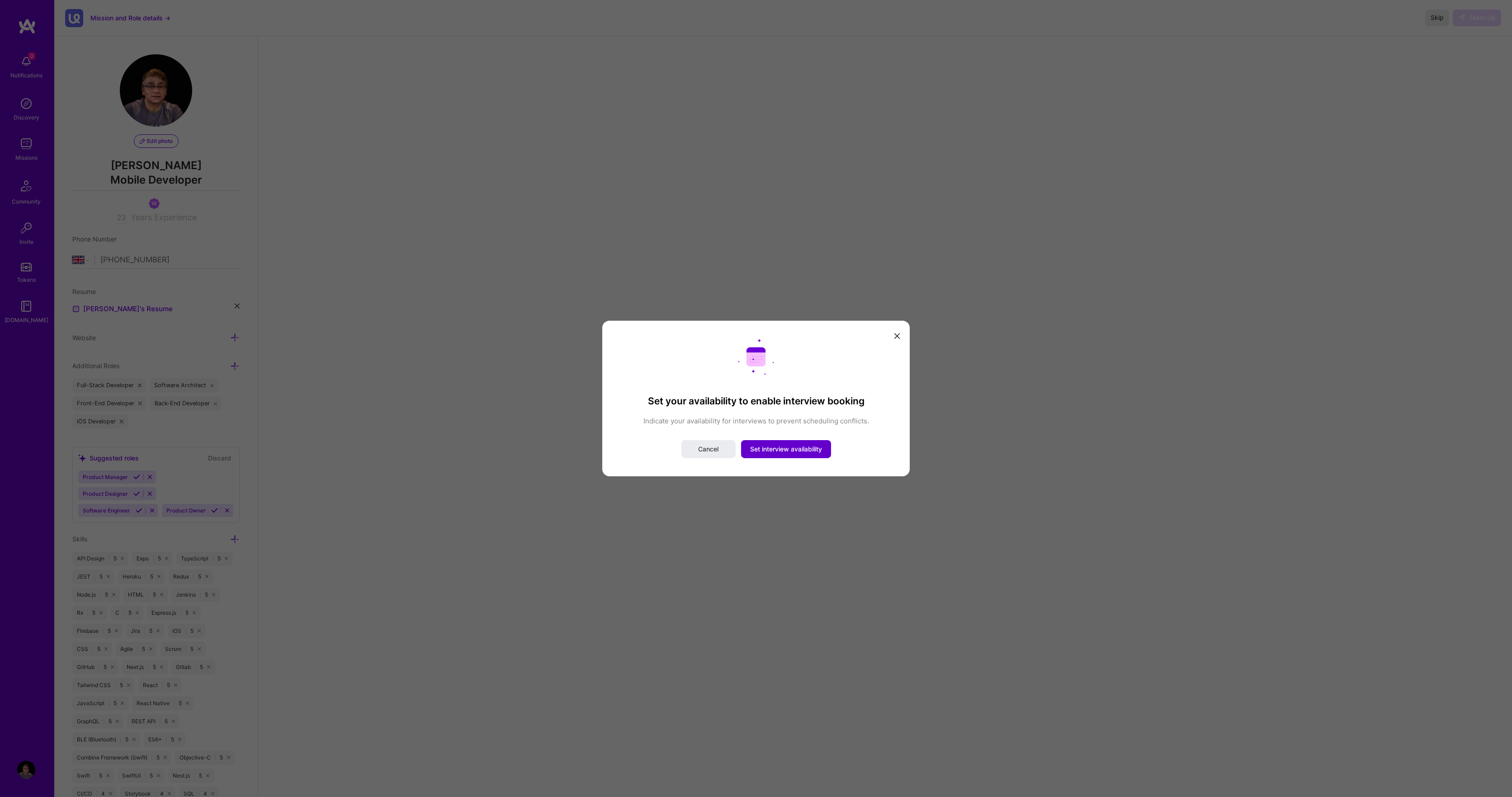
click at [777, 449] on span "Set interview availability" at bounding box center [786, 449] width 72 height 9
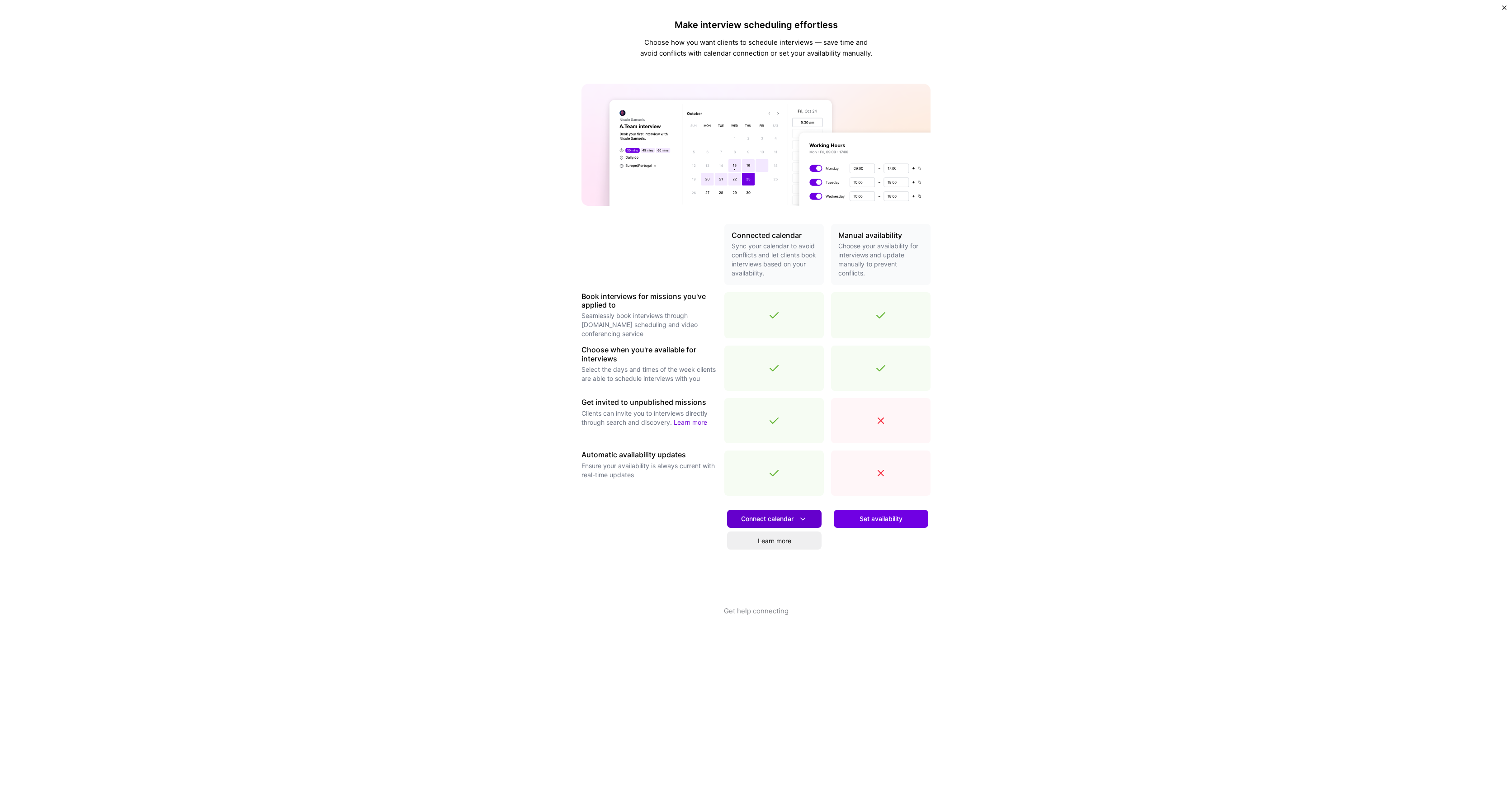
click at [766, 516] on span "Connect calendar" at bounding box center [774, 518] width 67 height 9
click at [750, 547] on button "Google calendar" at bounding box center [762, 544] width 118 height 24
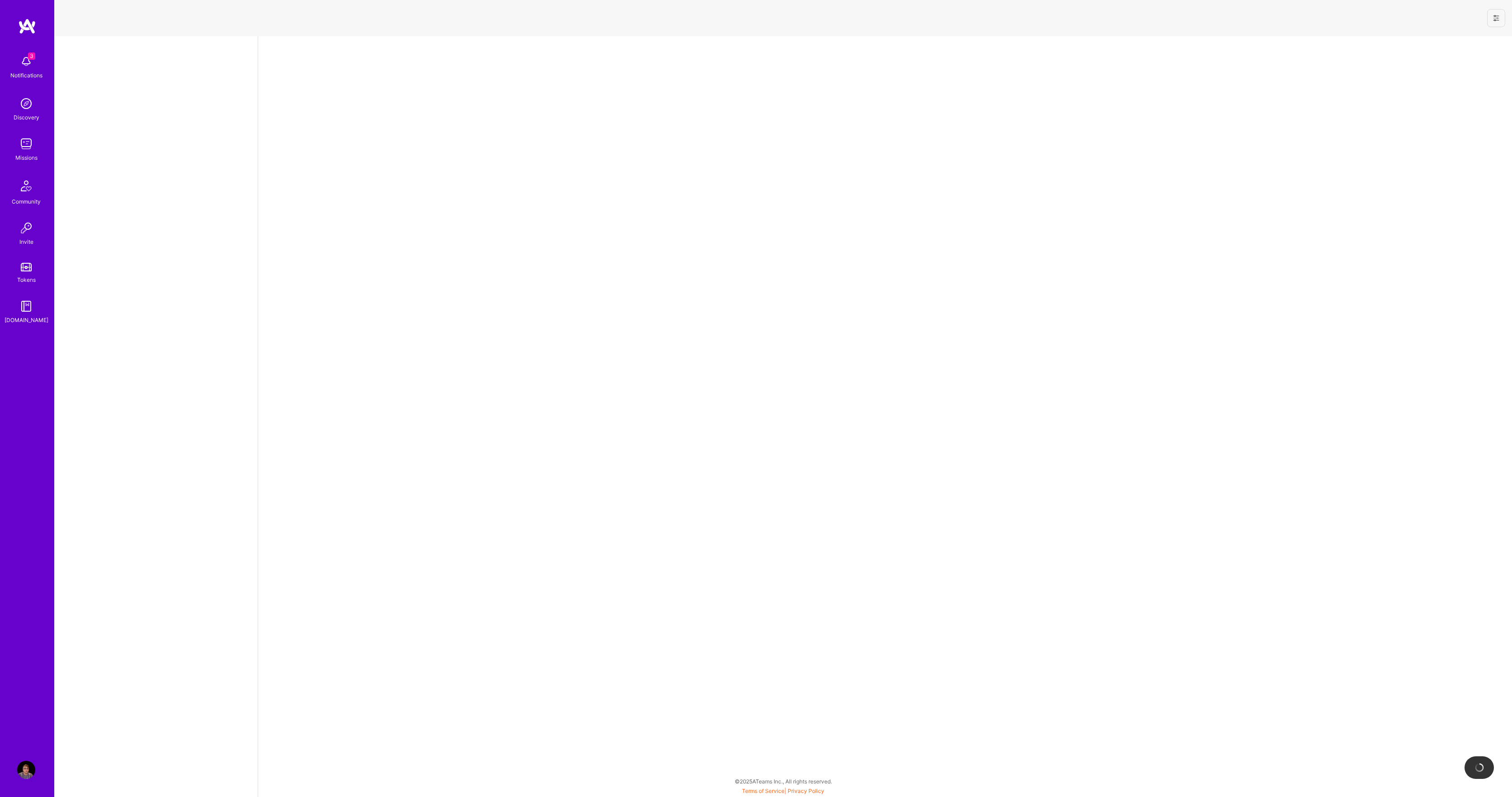
select select "GB"
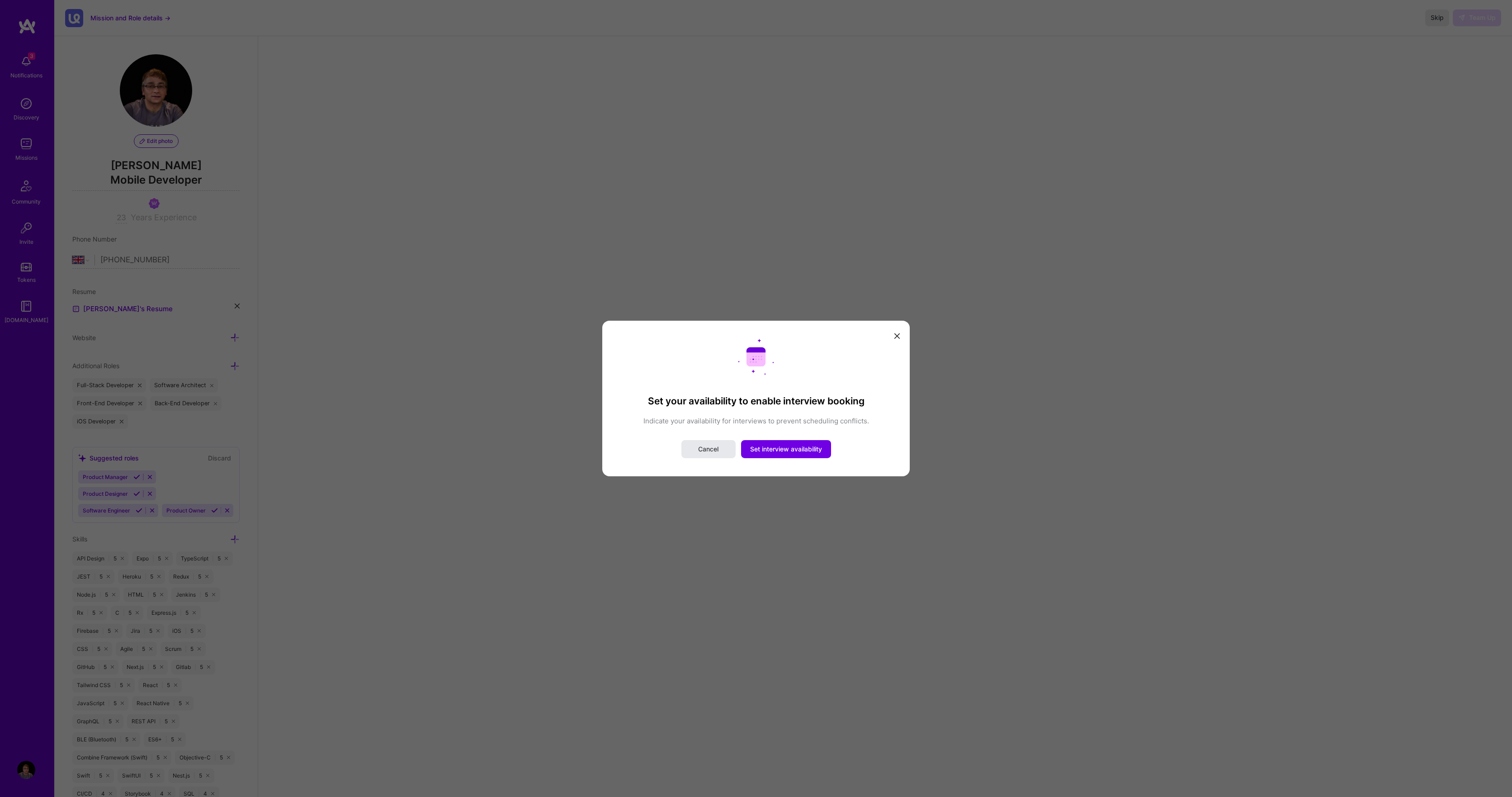
click at [713, 451] on span "Cancel" at bounding box center [708, 449] width 20 height 9
